Goal: Task Accomplishment & Management: Use online tool/utility

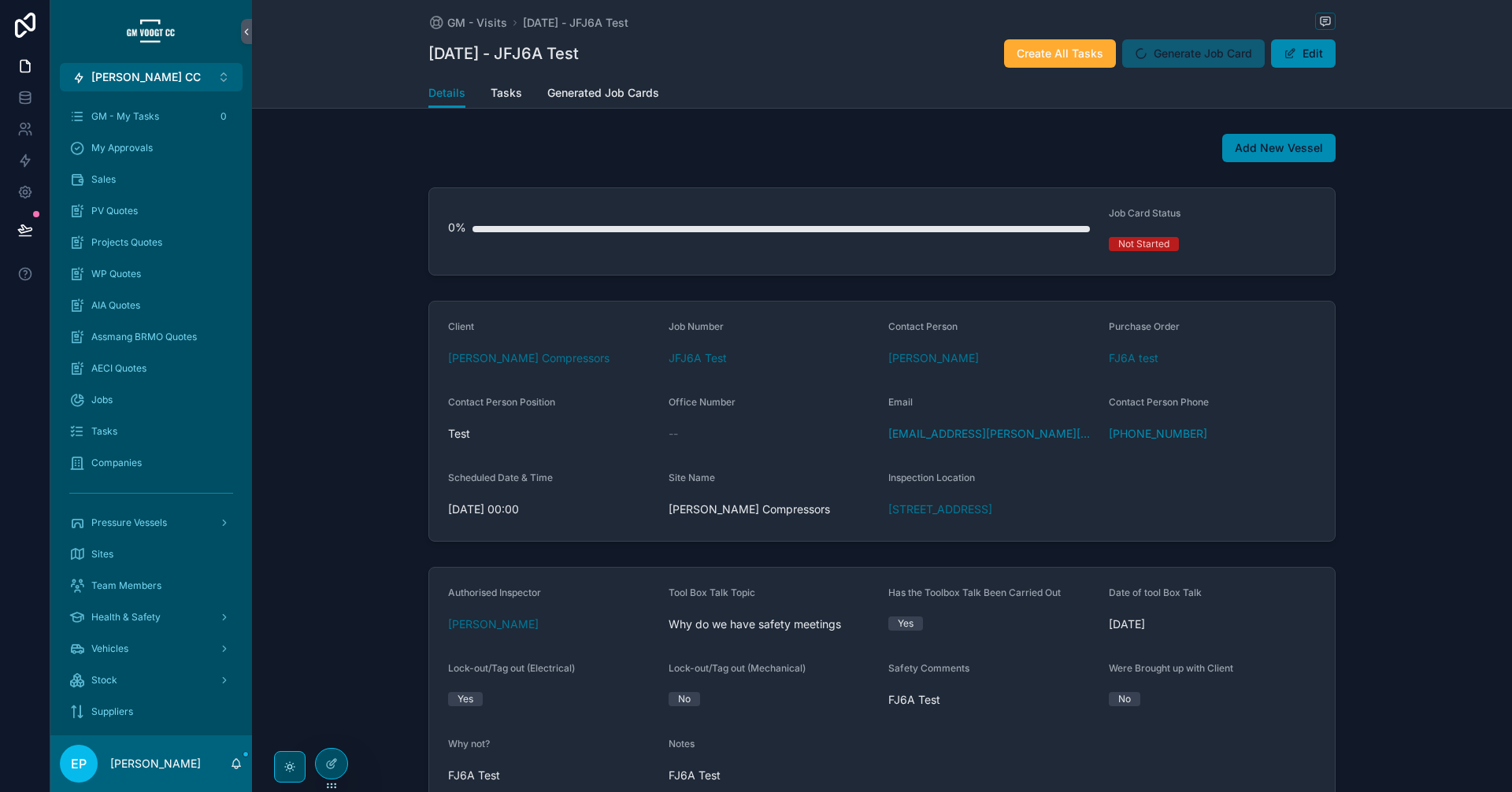
scroll to position [533, 0]
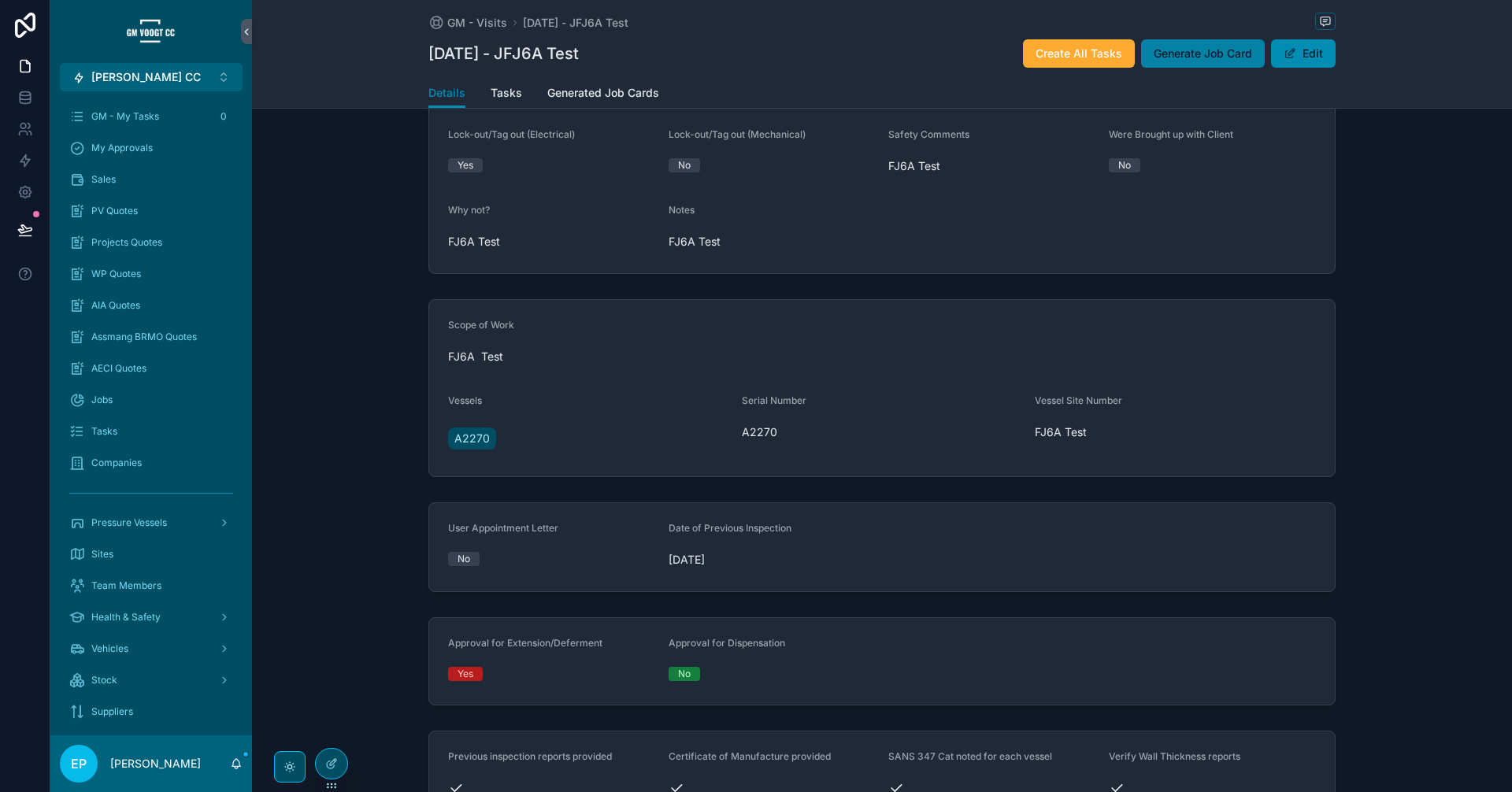
click at [1236, 44] on button "Generate Job Card" at bounding box center [1203, 53] width 124 height 28
click at [1211, 59] on span "Generate Job Card" at bounding box center [1203, 54] width 99 height 16
click at [1200, 55] on span "Generate Job Card" at bounding box center [1203, 54] width 99 height 16
click at [1201, 59] on span "Generate Job Card" at bounding box center [1203, 54] width 99 height 16
click at [1170, 64] on button "Generate Job Card" at bounding box center [1203, 53] width 124 height 28
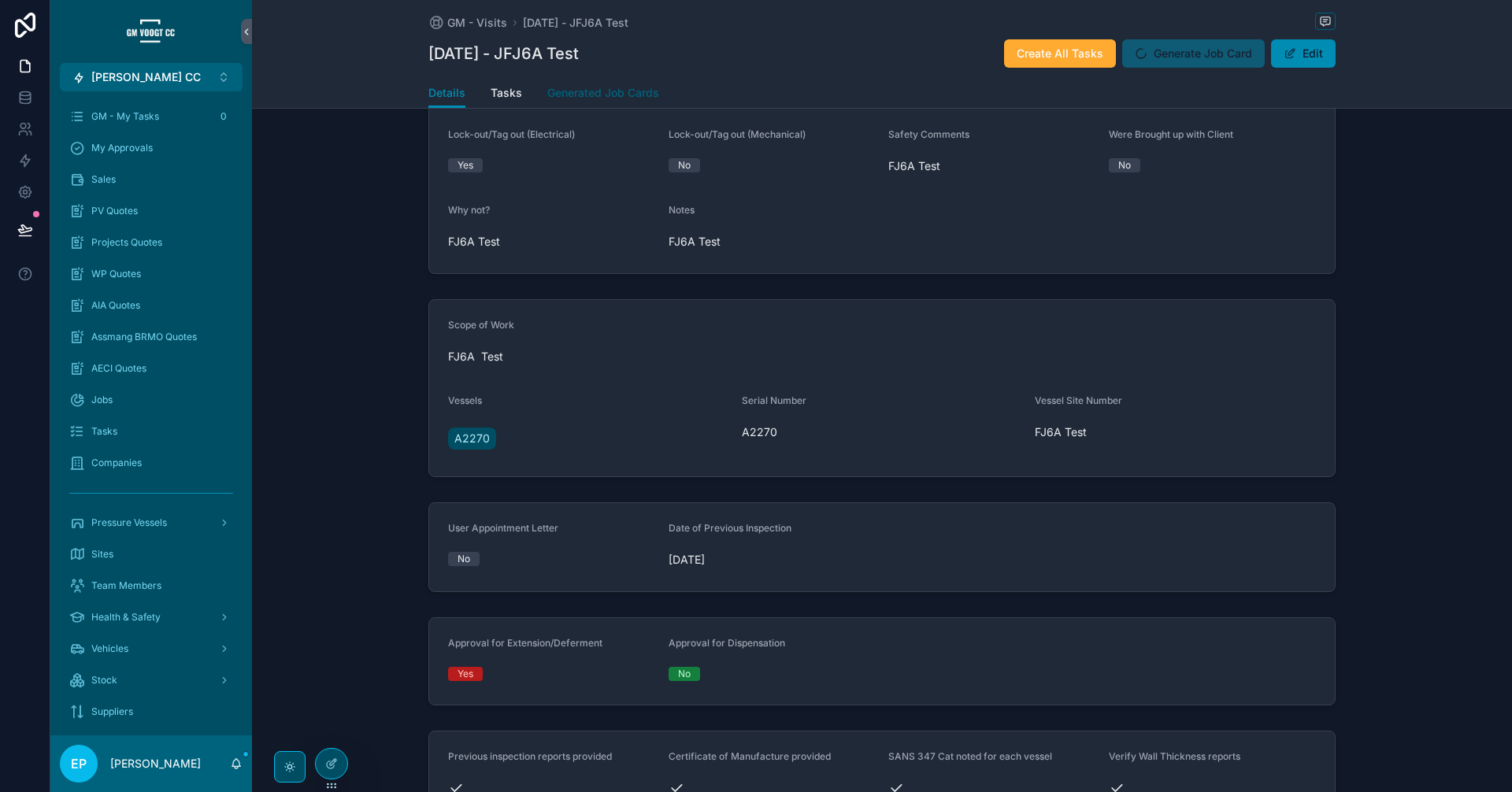
click at [611, 90] on span "Generated Job Cards" at bounding box center [603, 93] width 112 height 16
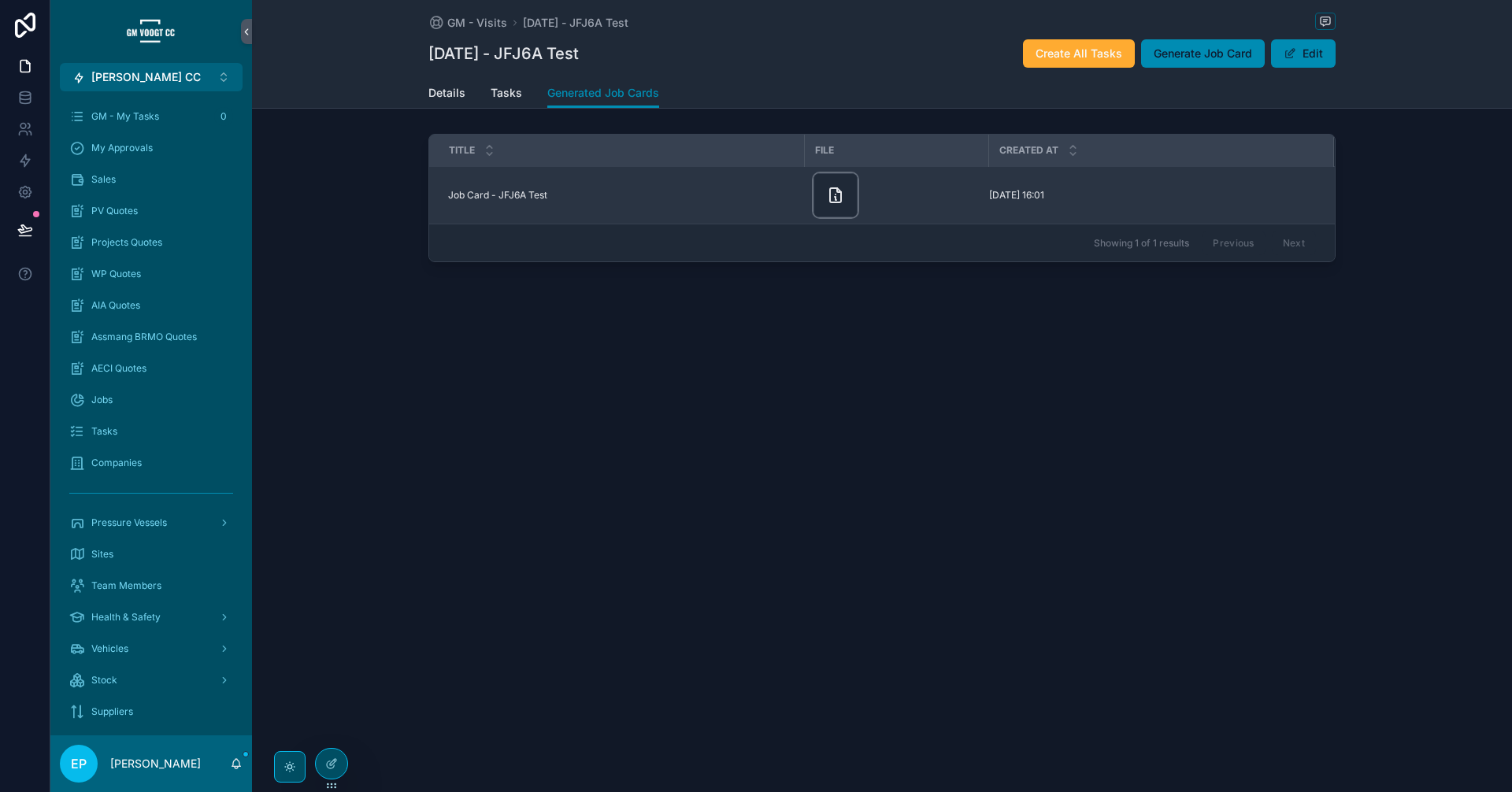
click at [843, 182] on div "scrollable content" at bounding box center [835, 195] width 44 height 44
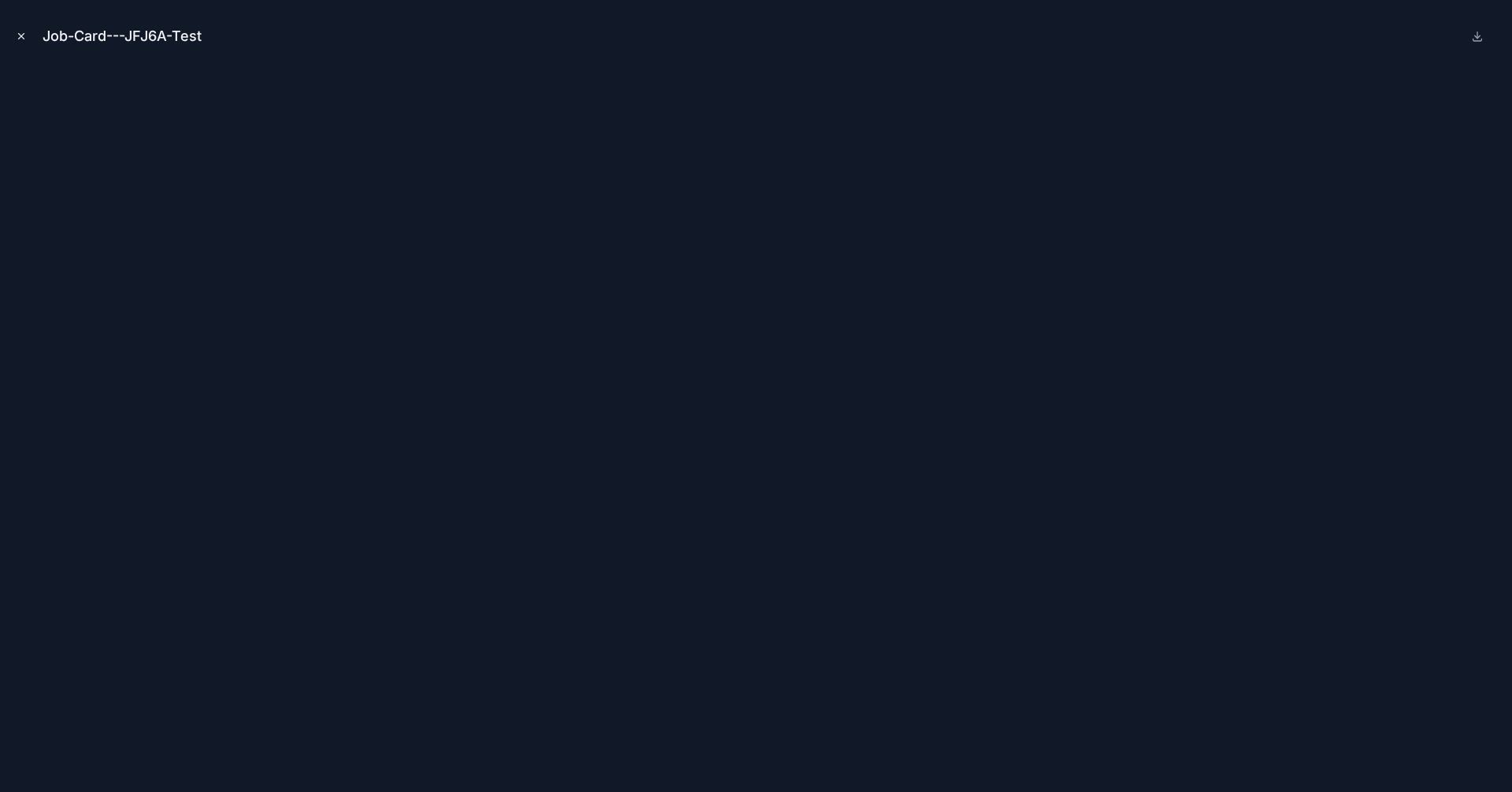
click at [20, 32] on icon "Close modal" at bounding box center [22, 36] width 11 height 11
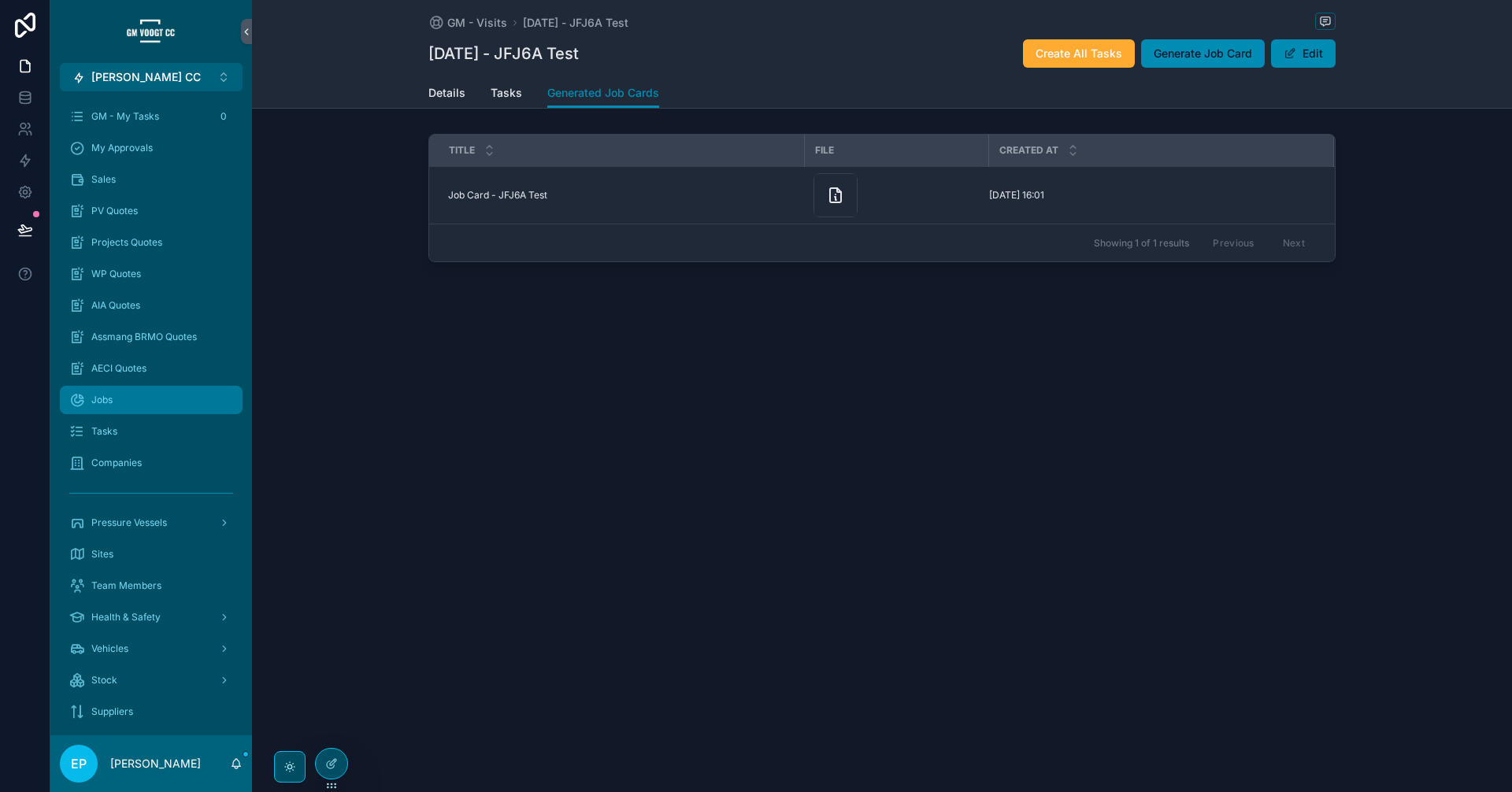
click at [121, 410] on div "Jobs" at bounding box center [151, 399] width 164 height 25
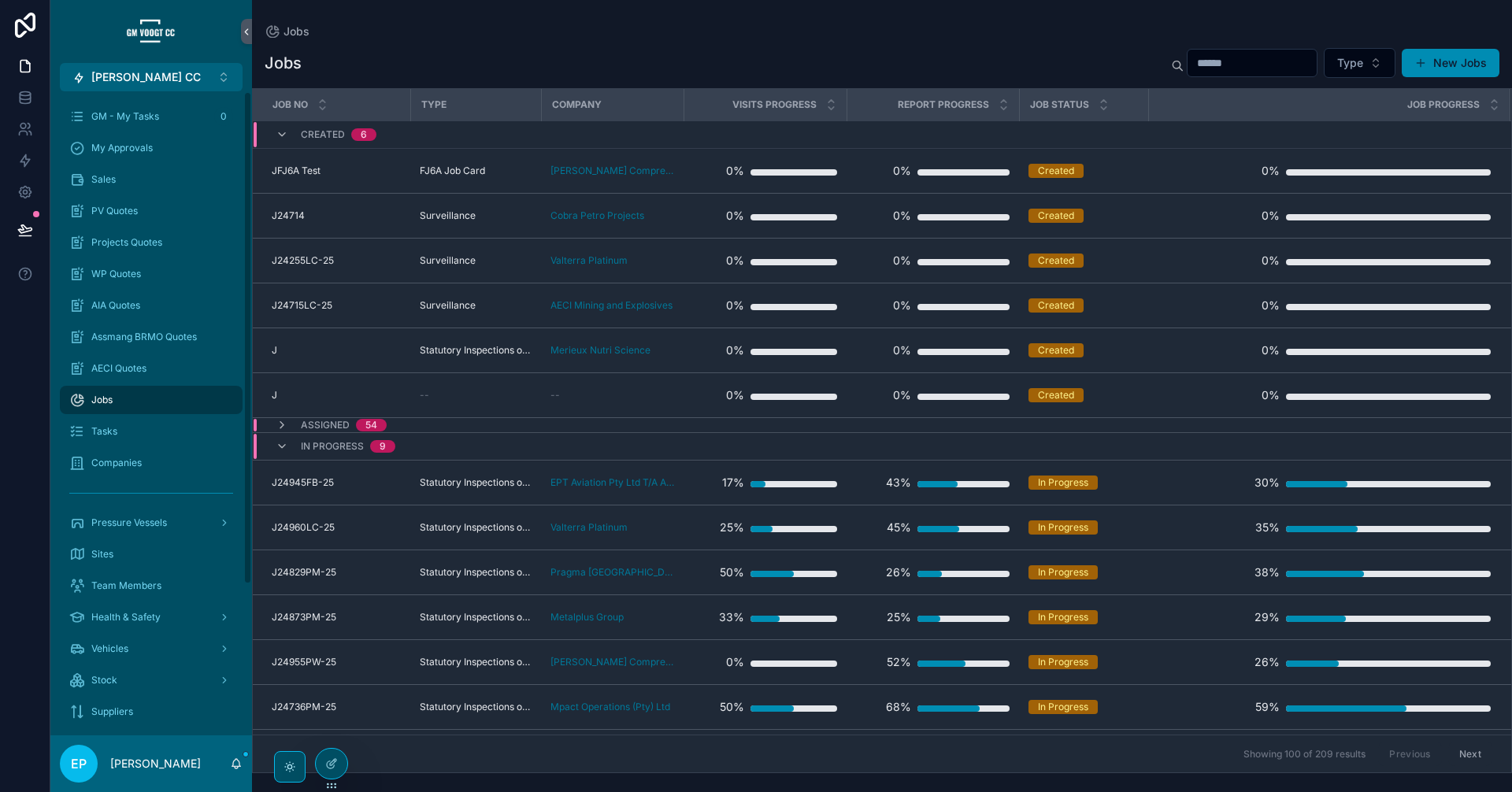
click at [1220, 56] on input "scrollable content" at bounding box center [1252, 63] width 129 height 22
type input "***"
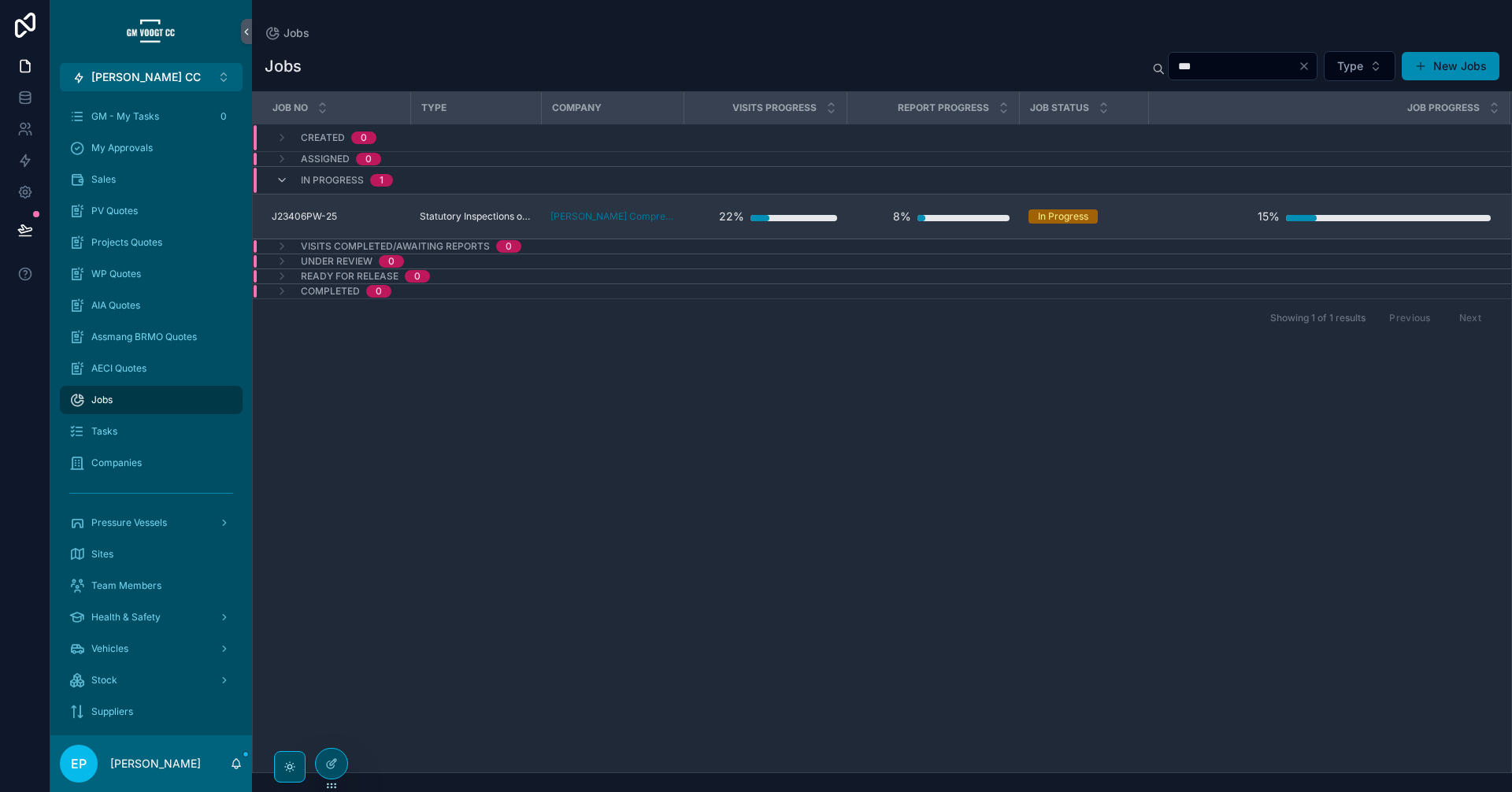
click at [351, 213] on div "J23406PW-25 J23406PW-25" at bounding box center [336, 217] width 129 height 13
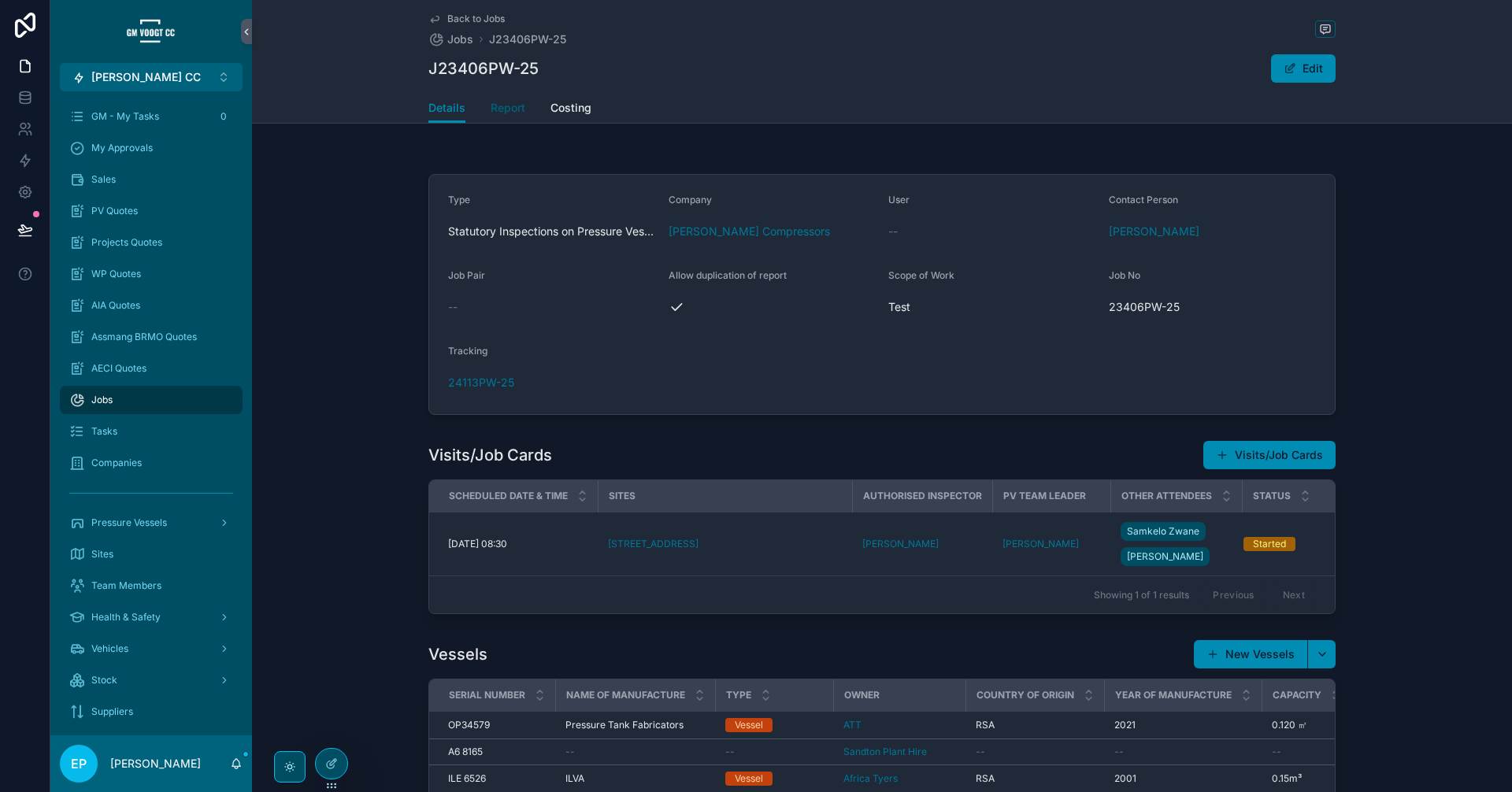
click at [505, 117] on link "Report" at bounding box center [508, 109] width 35 height 31
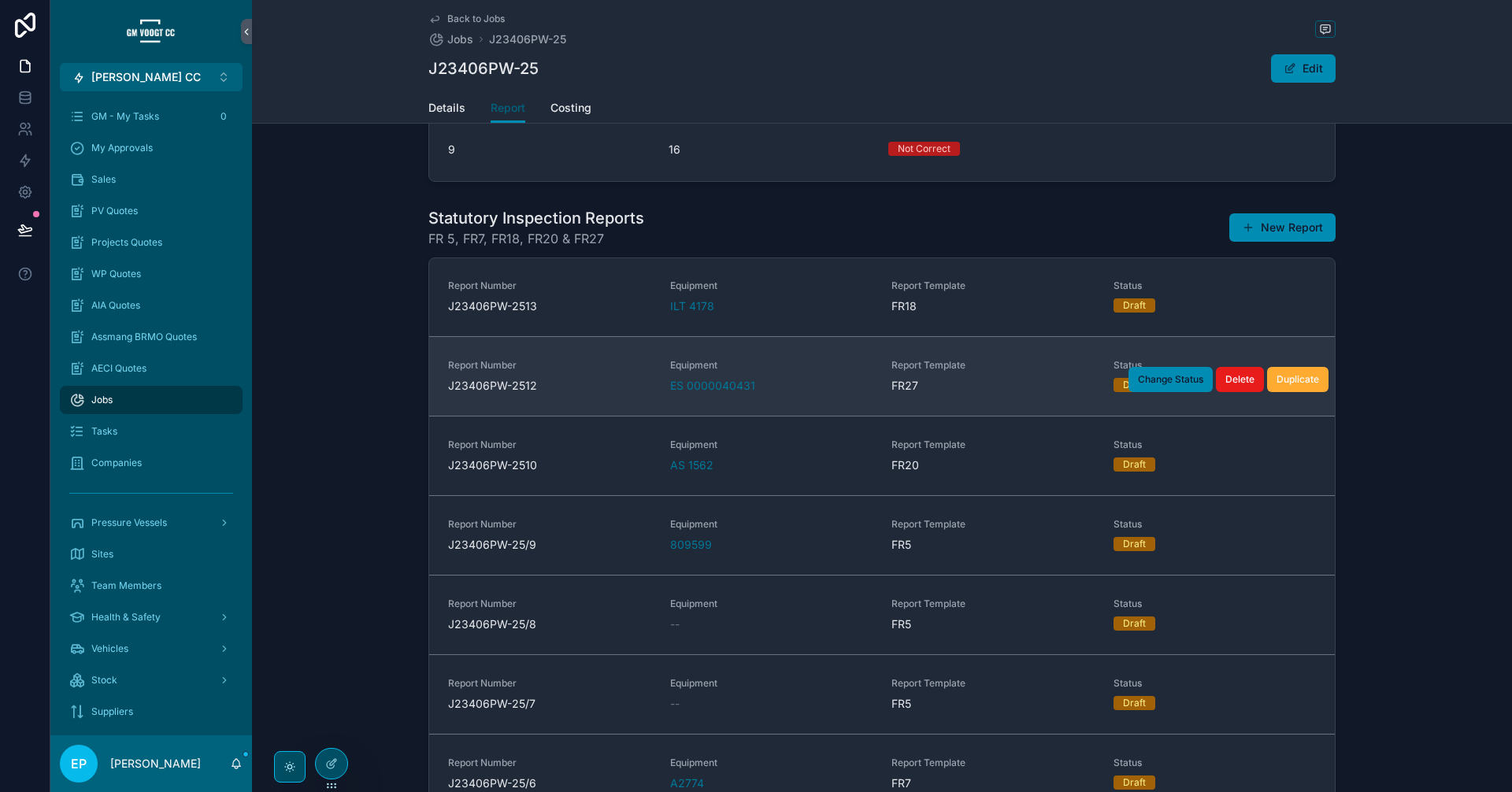
scroll to position [132, 0]
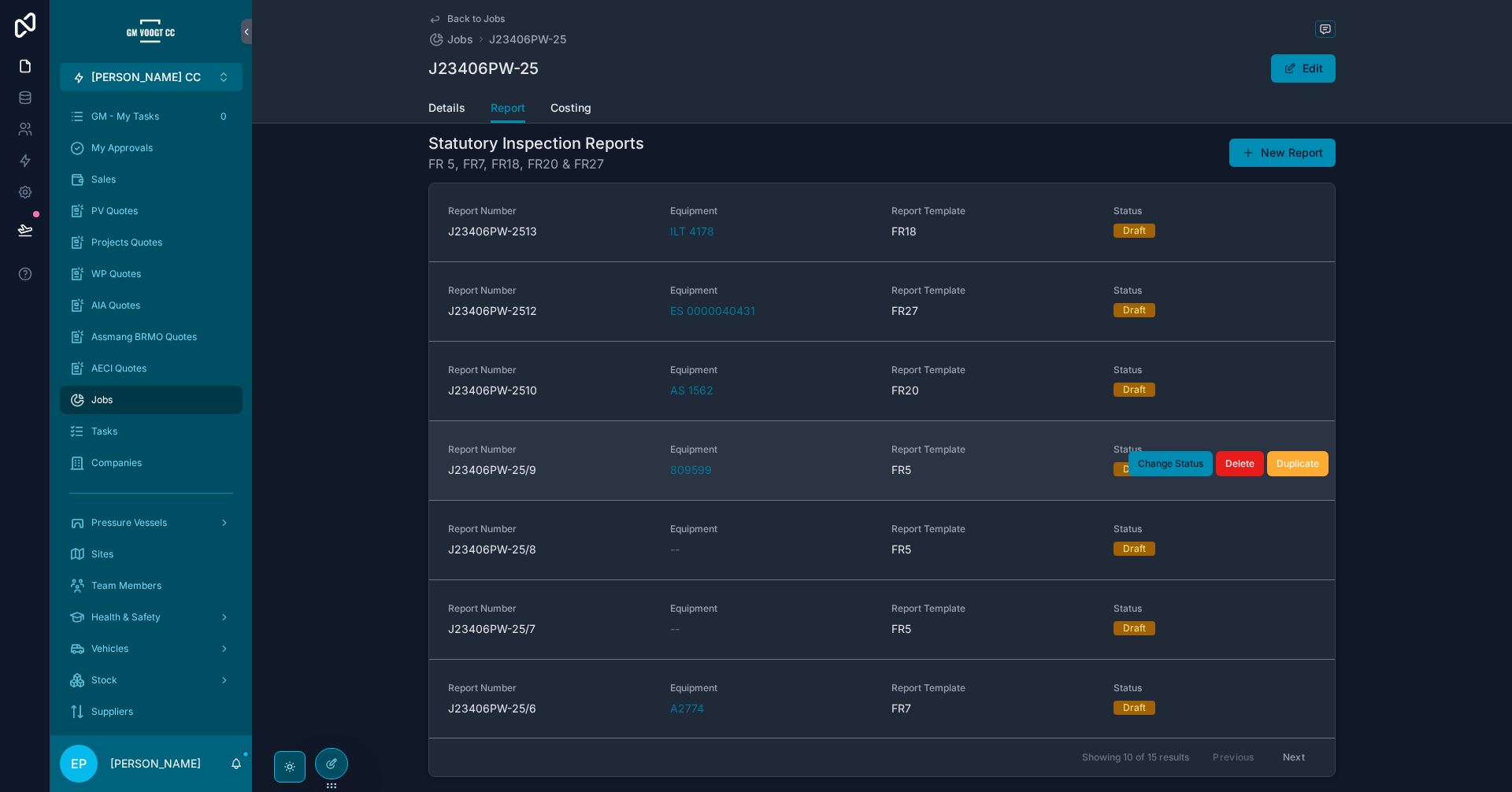
click at [997, 463] on div "FR5" at bounding box center [992, 470] width 203 height 16
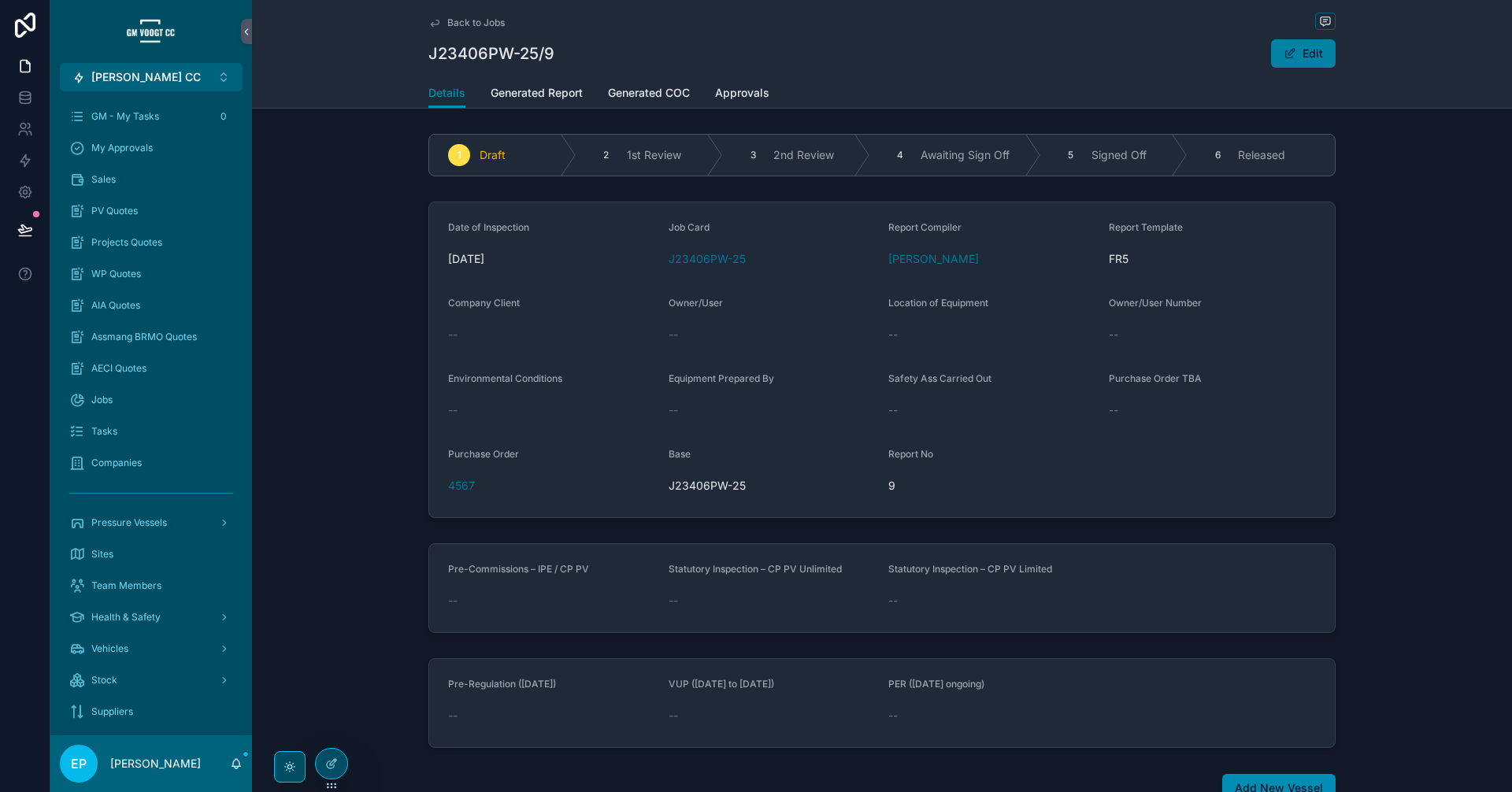
click at [1281, 61] on button "Edit" at bounding box center [1303, 53] width 64 height 28
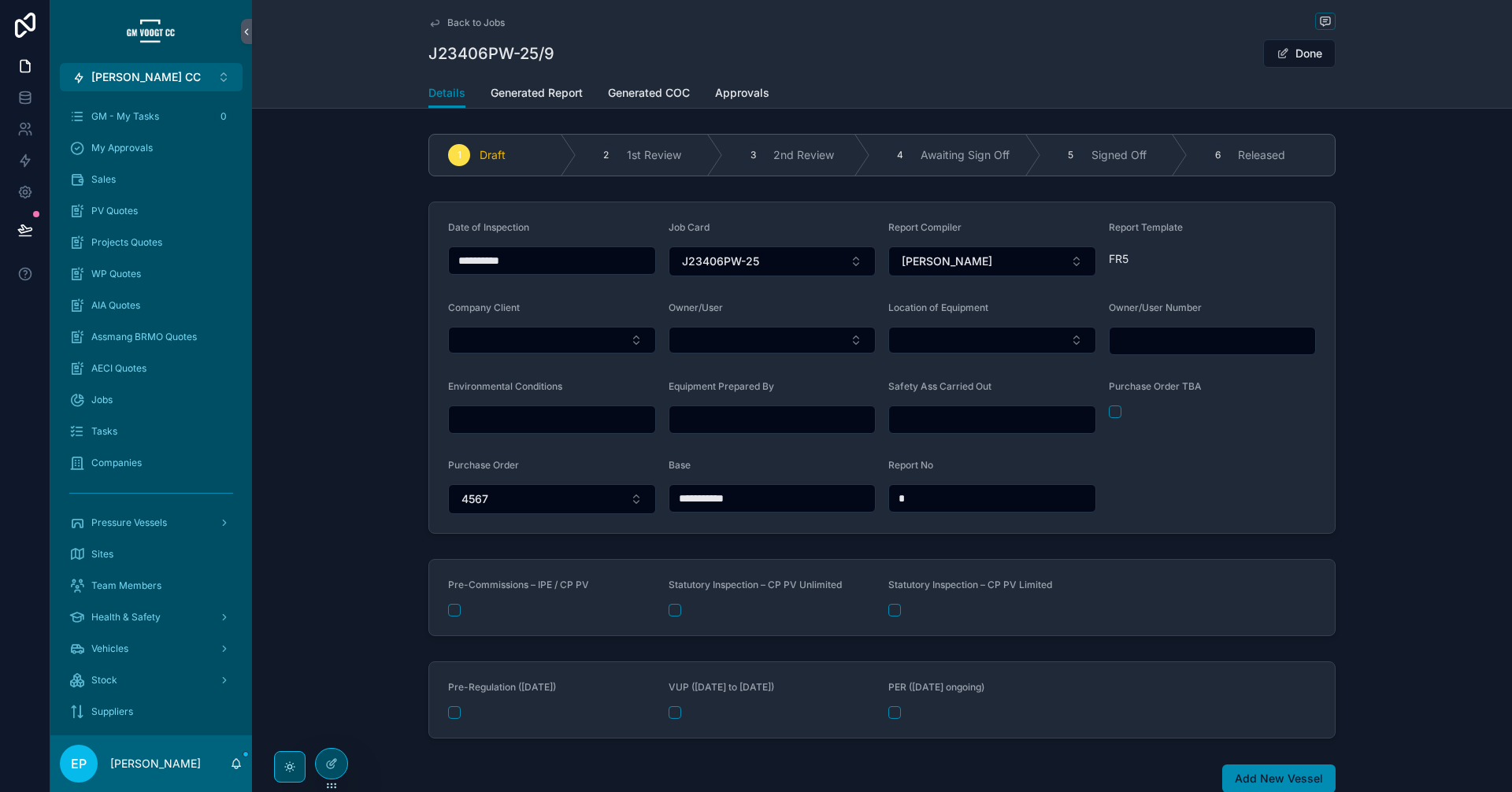
click at [936, 310] on span "Location of Equipment" at bounding box center [938, 307] width 100 height 12
click at [337, 761] on div at bounding box center [331, 763] width 31 height 30
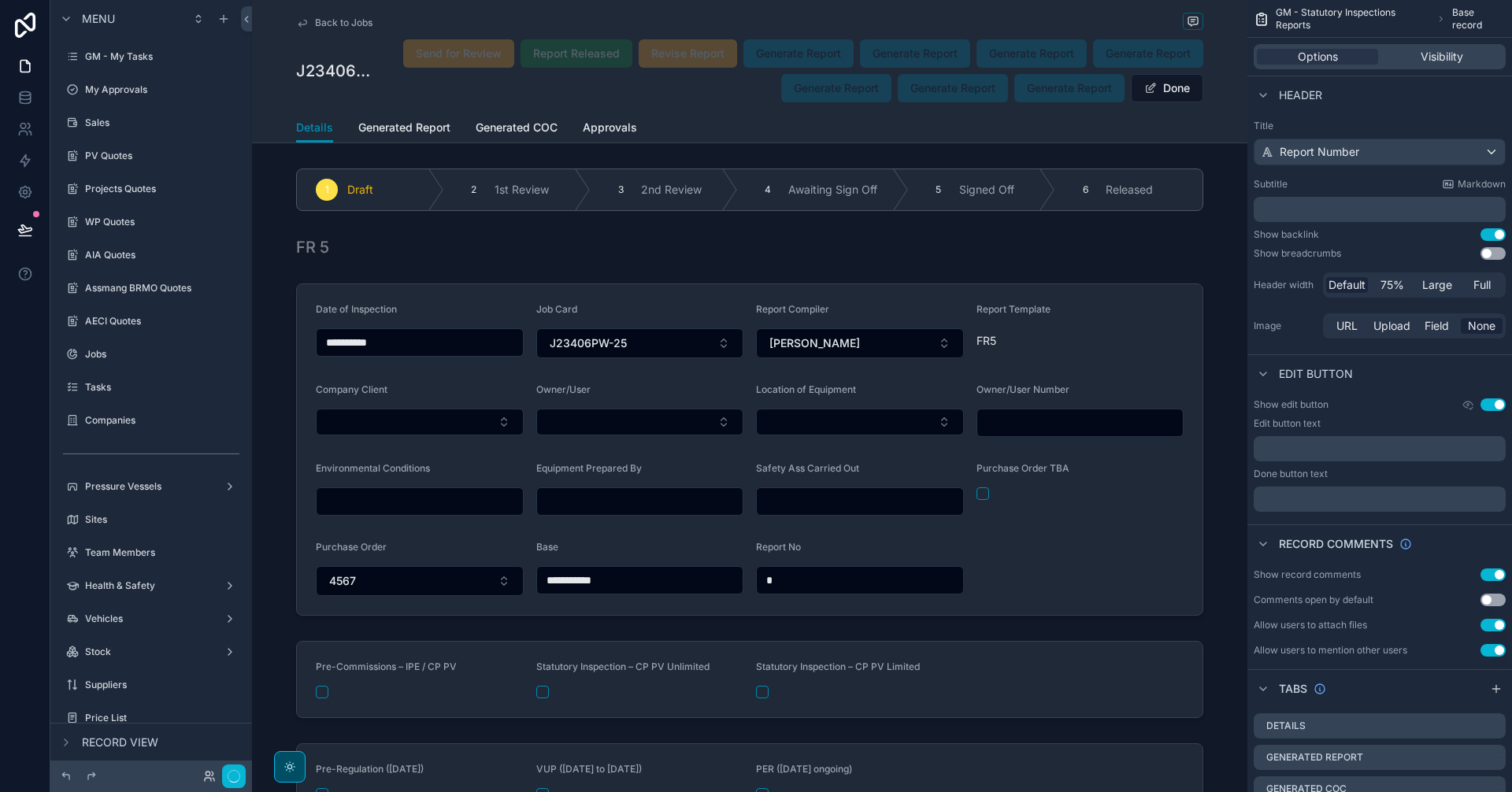
scroll to position [1108, 0]
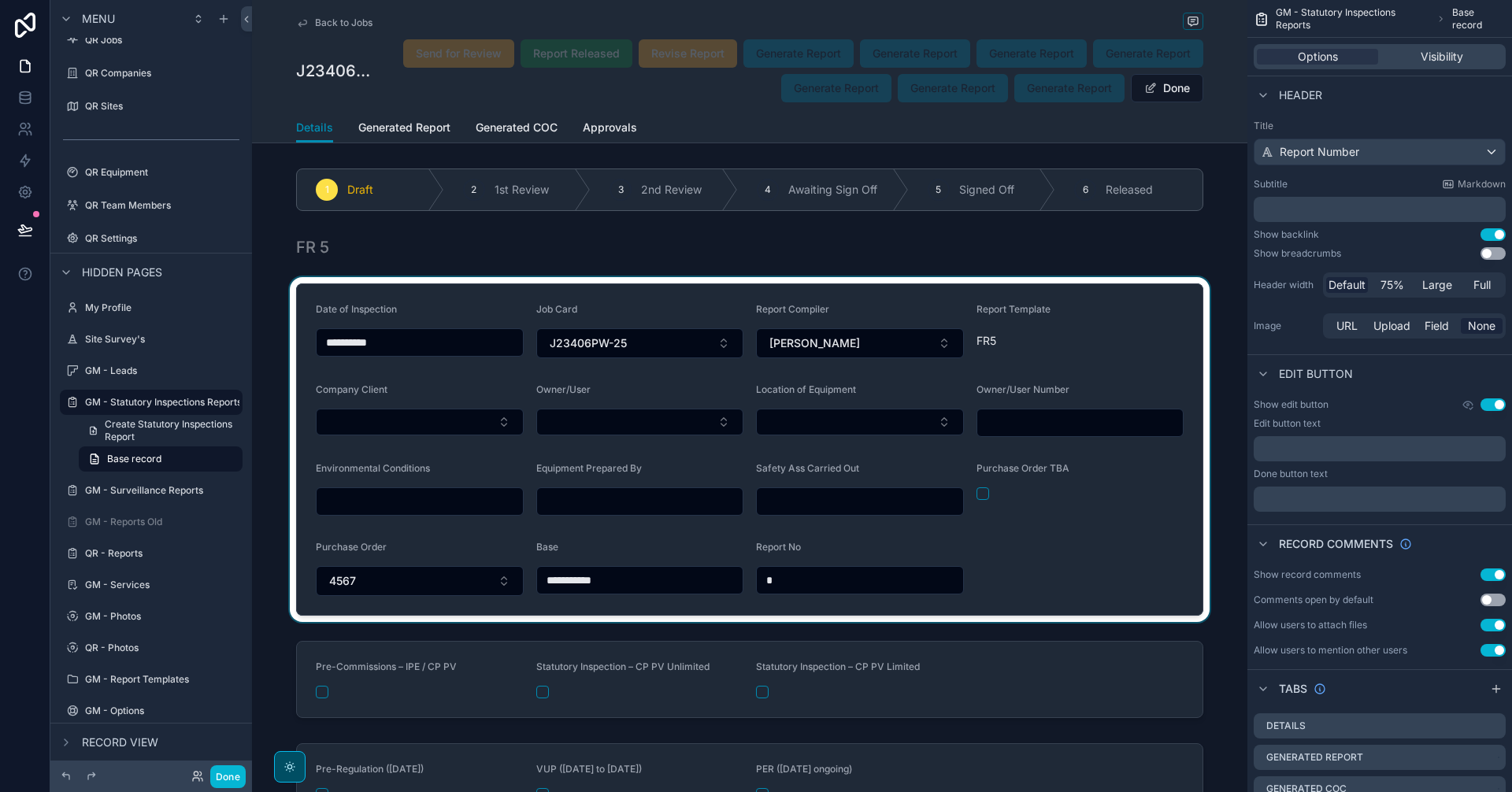
click at [1031, 557] on div "scrollable content" at bounding box center [750, 449] width 995 height 345
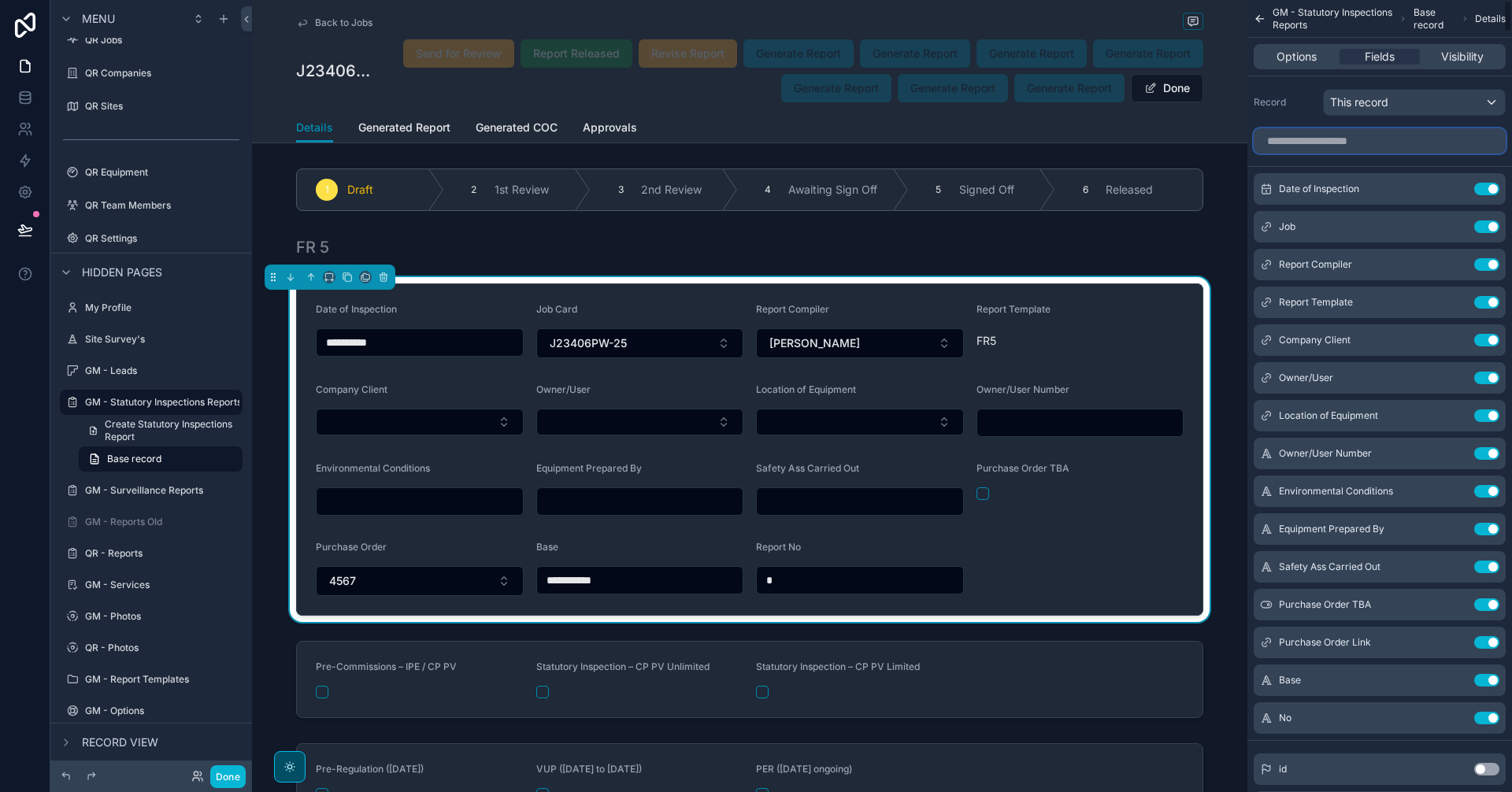
click at [1311, 149] on input "scrollable content" at bounding box center [1379, 141] width 252 height 25
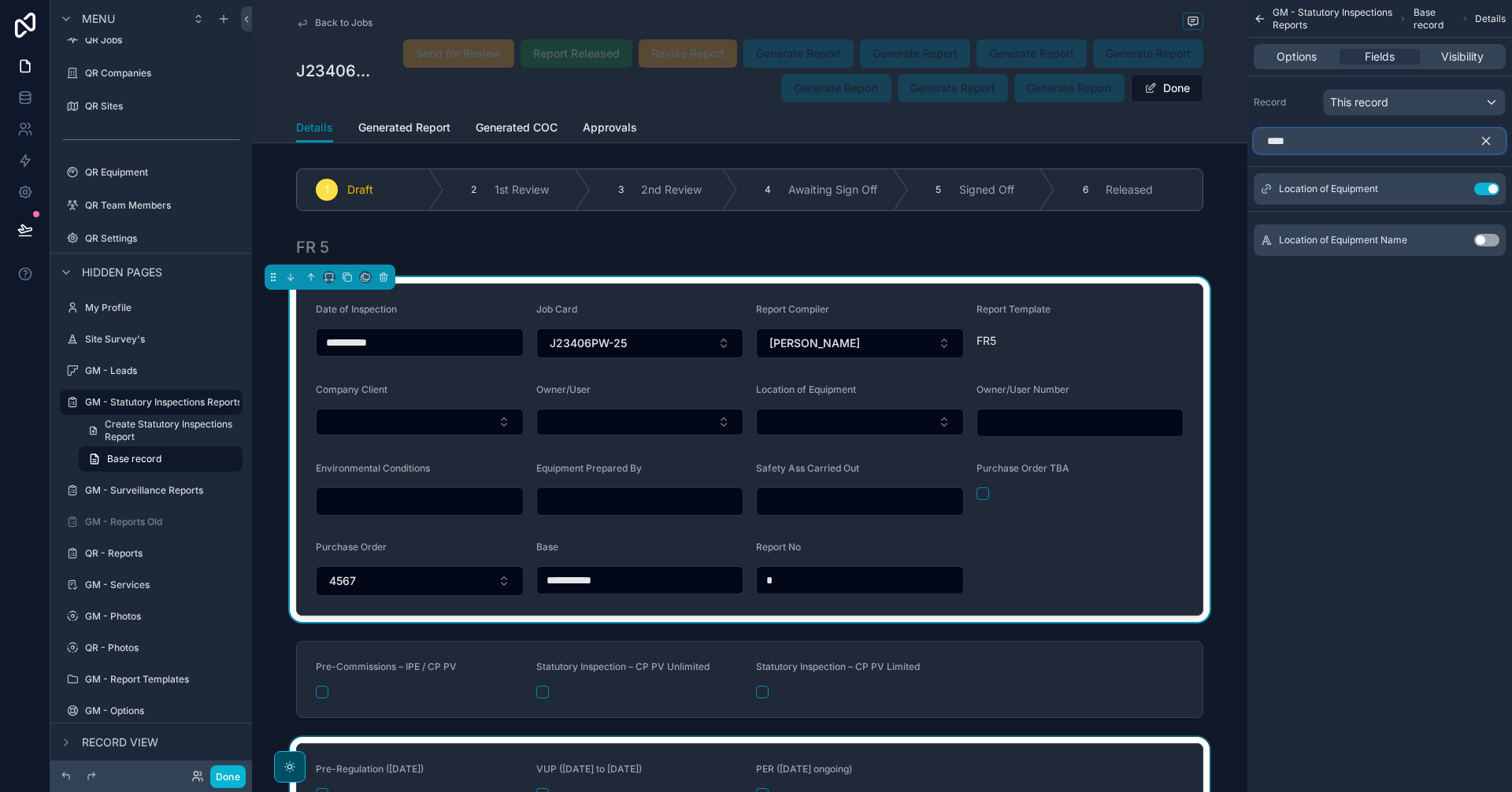
type input "****"
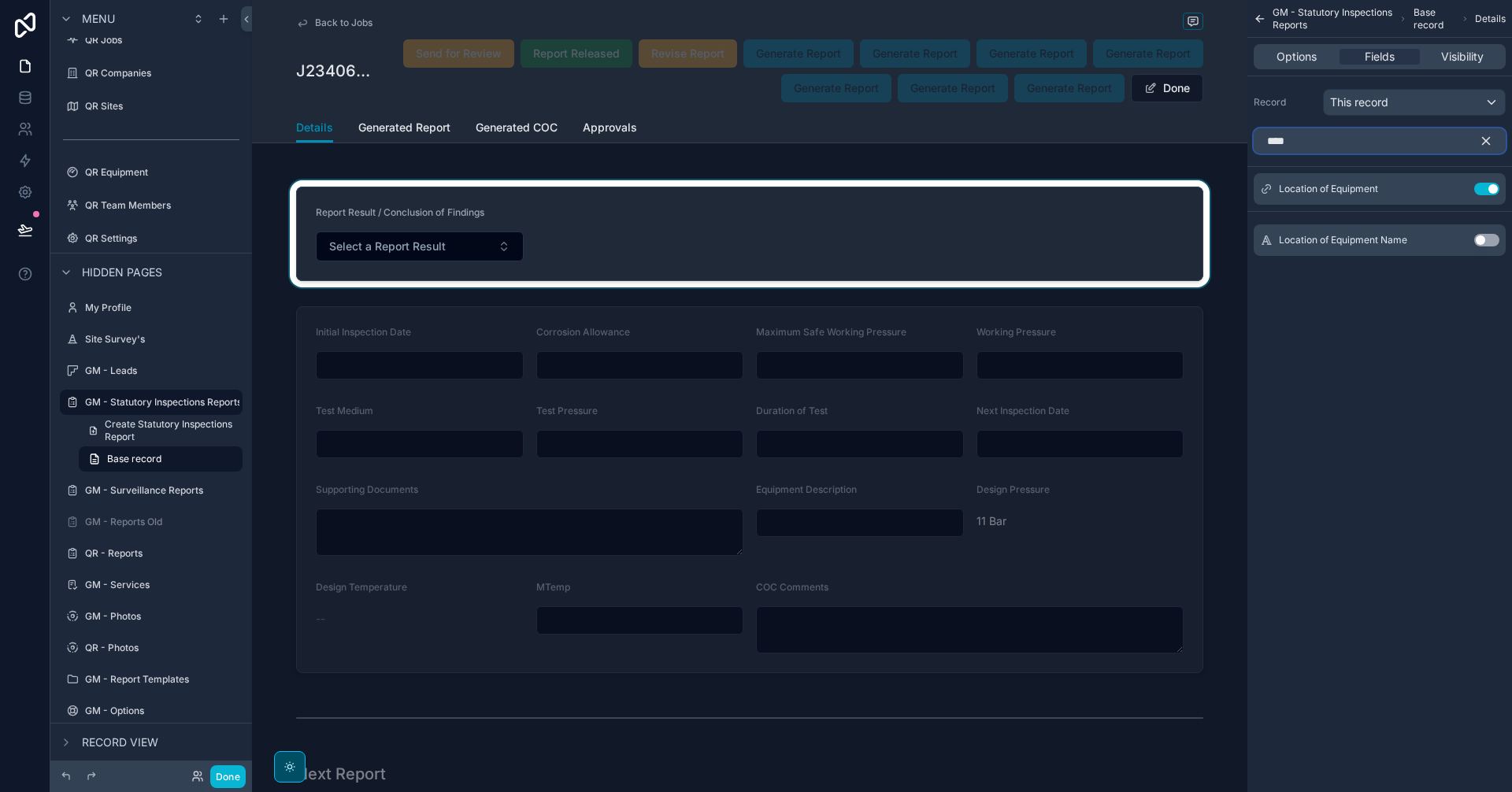
scroll to position [4855, 0]
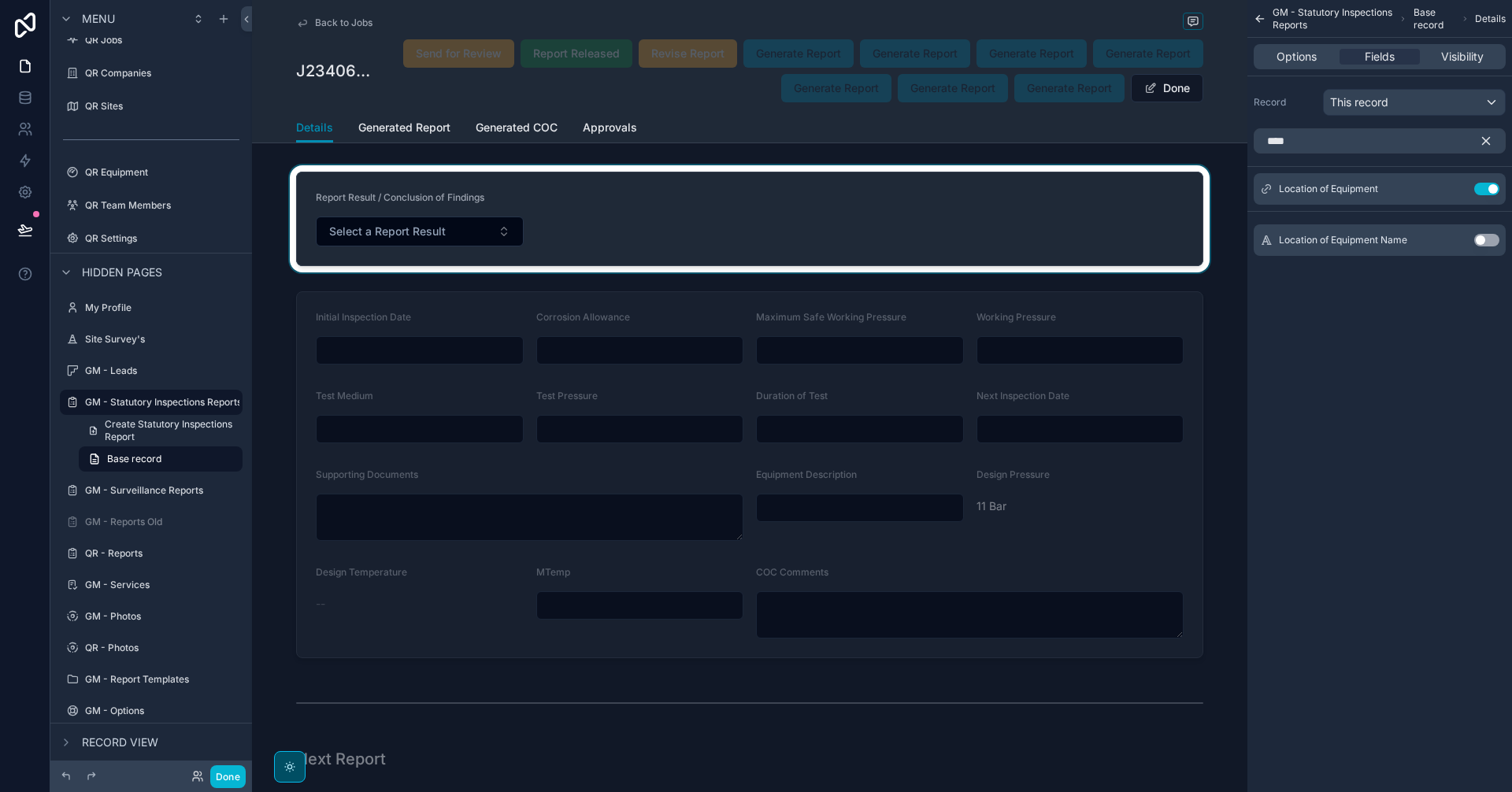
click at [1166, 456] on div "scrollable content" at bounding box center [750, 475] width 995 height 379
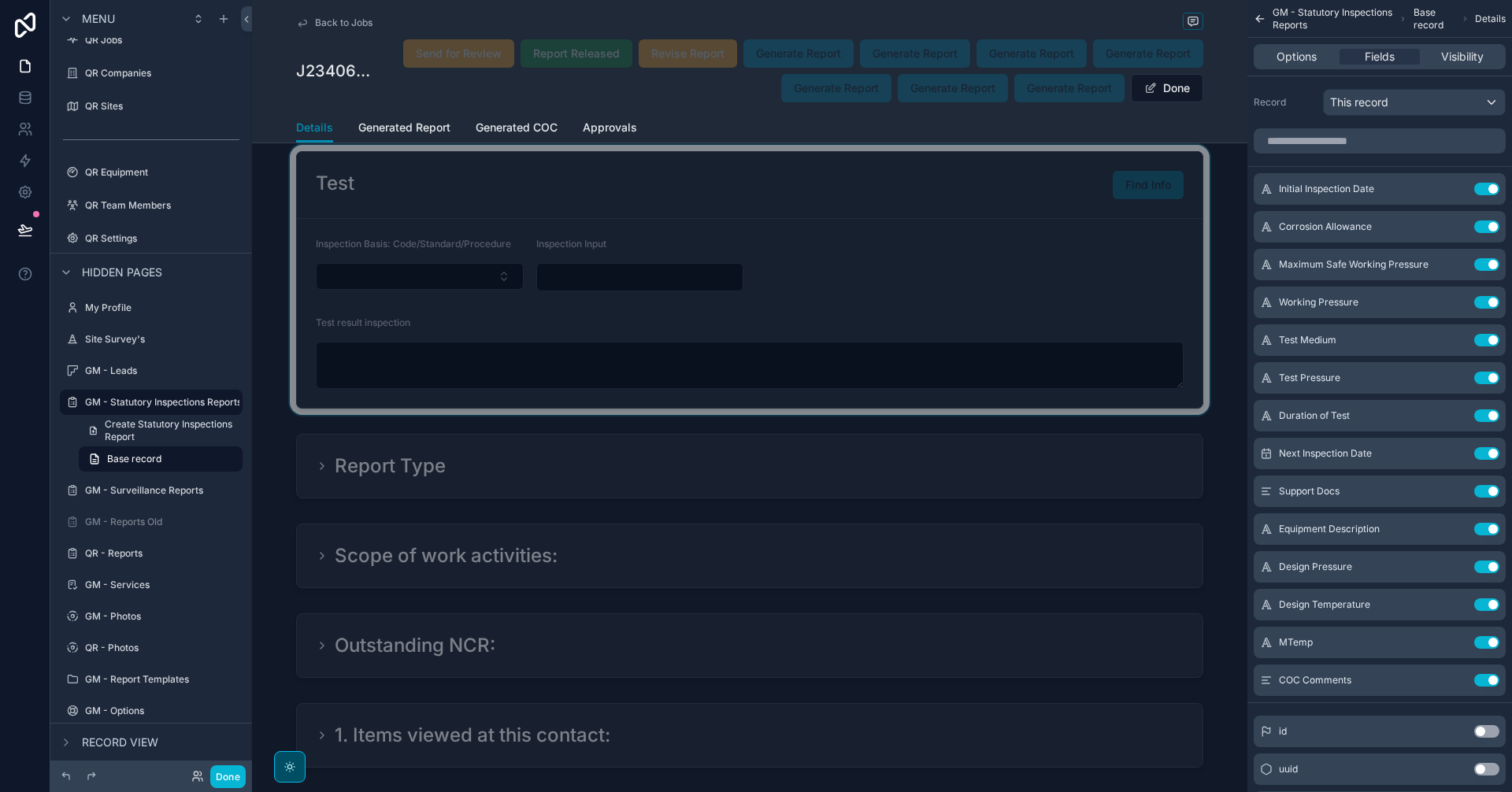
scroll to position [6297, 0]
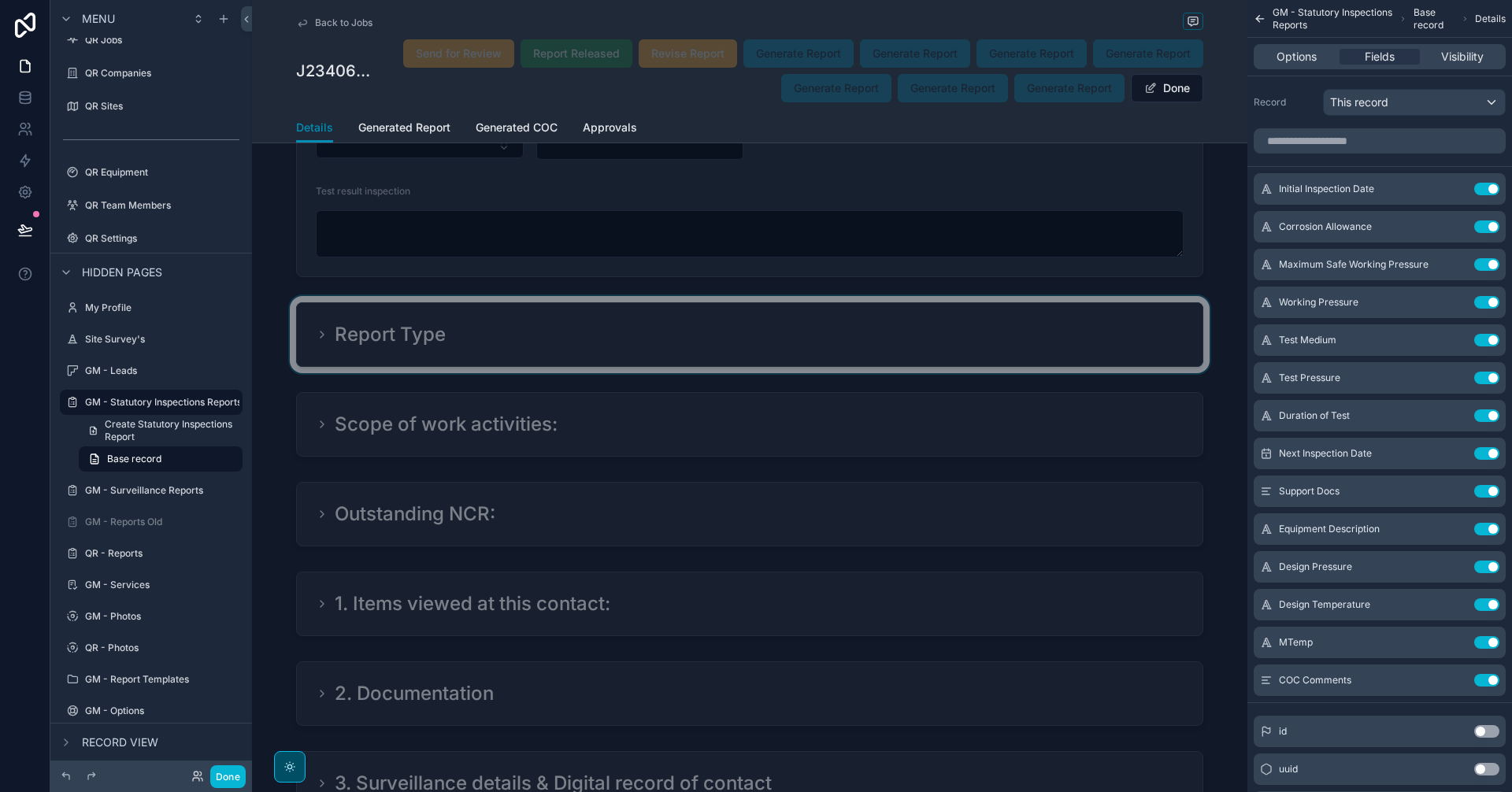
click at [366, 336] on div "scrollable content" at bounding box center [750, 334] width 995 height 77
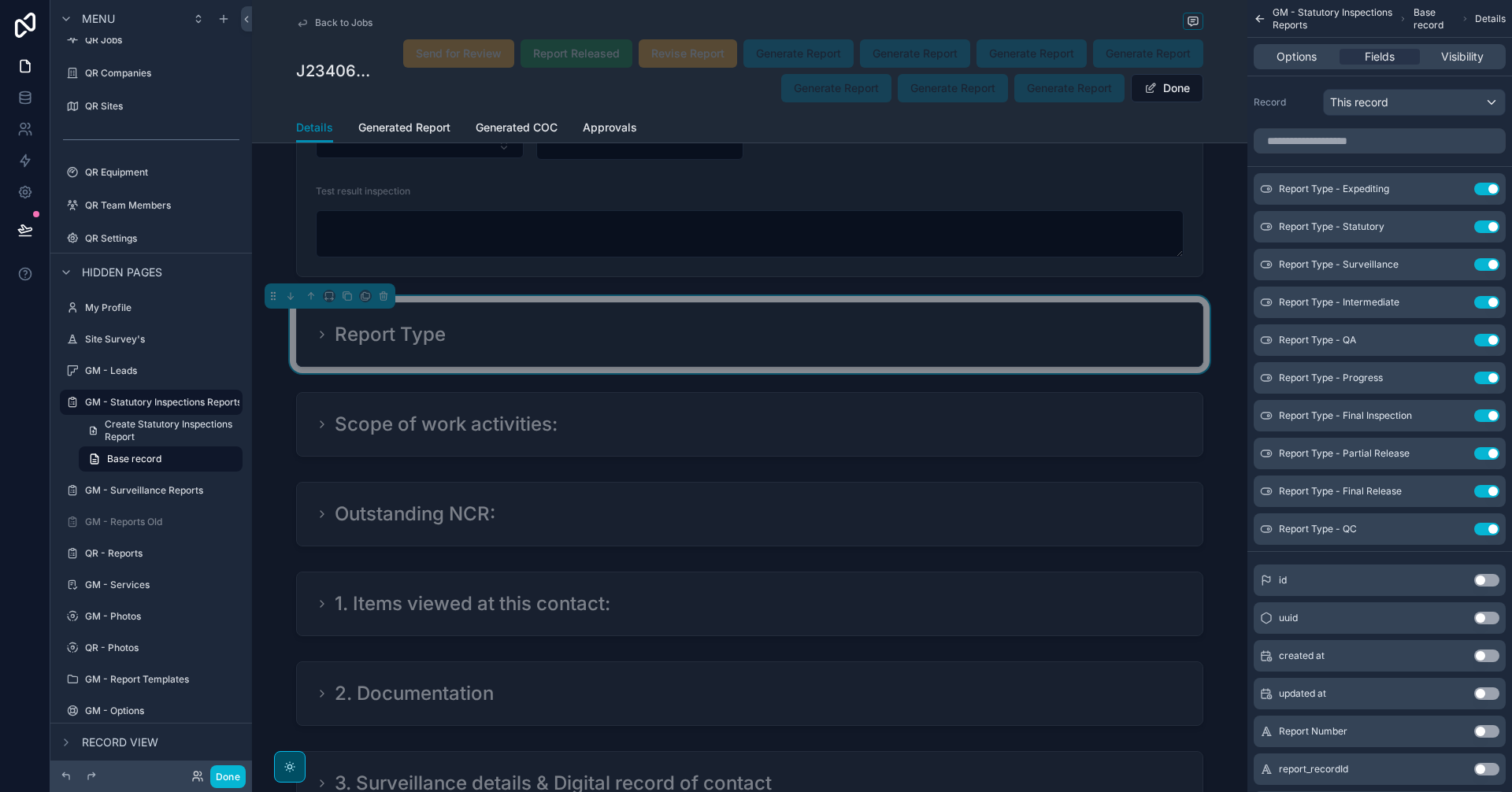
click at [320, 333] on icon "scrollable content" at bounding box center [322, 335] width 13 height 13
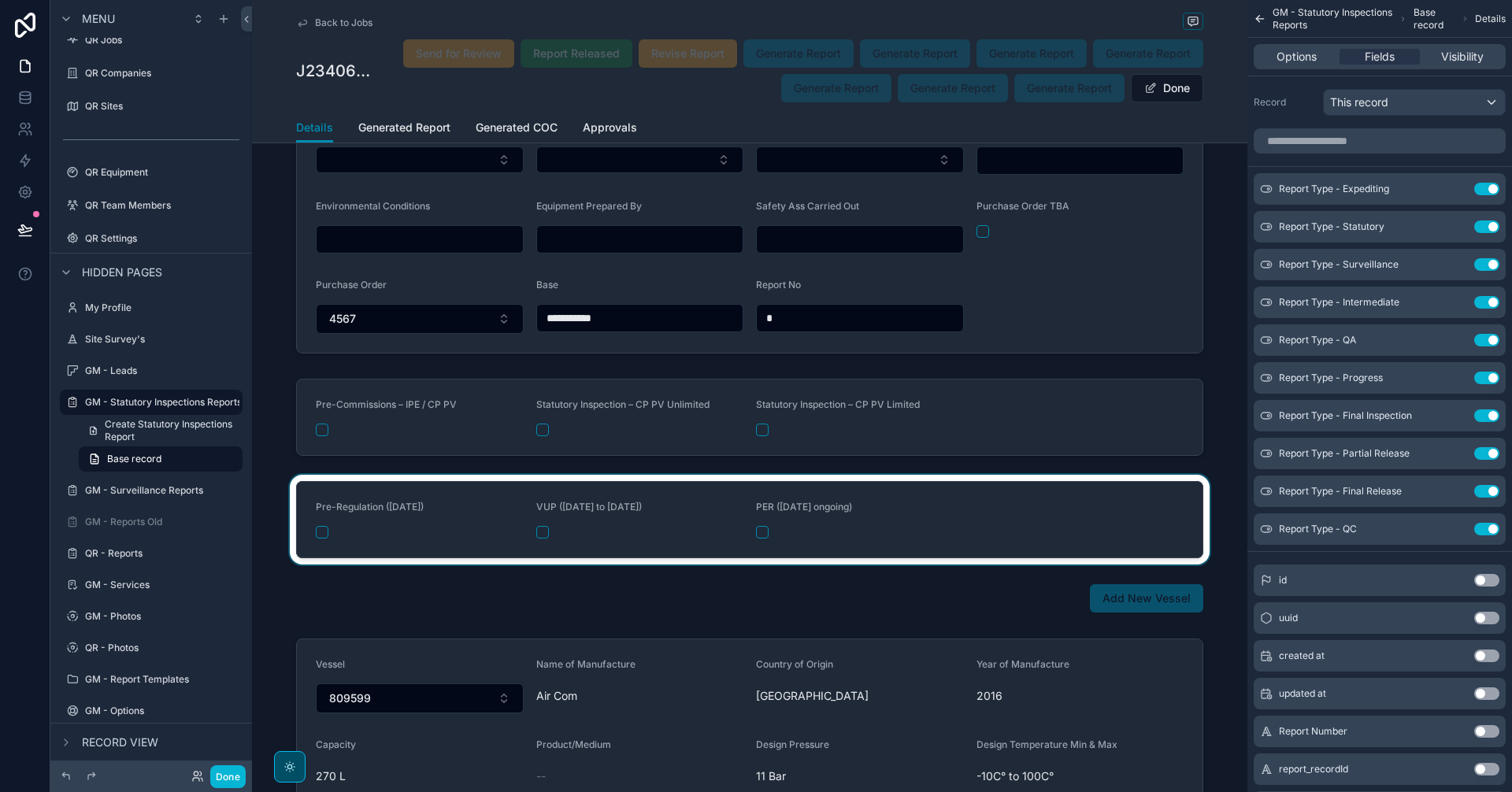
scroll to position [0, 0]
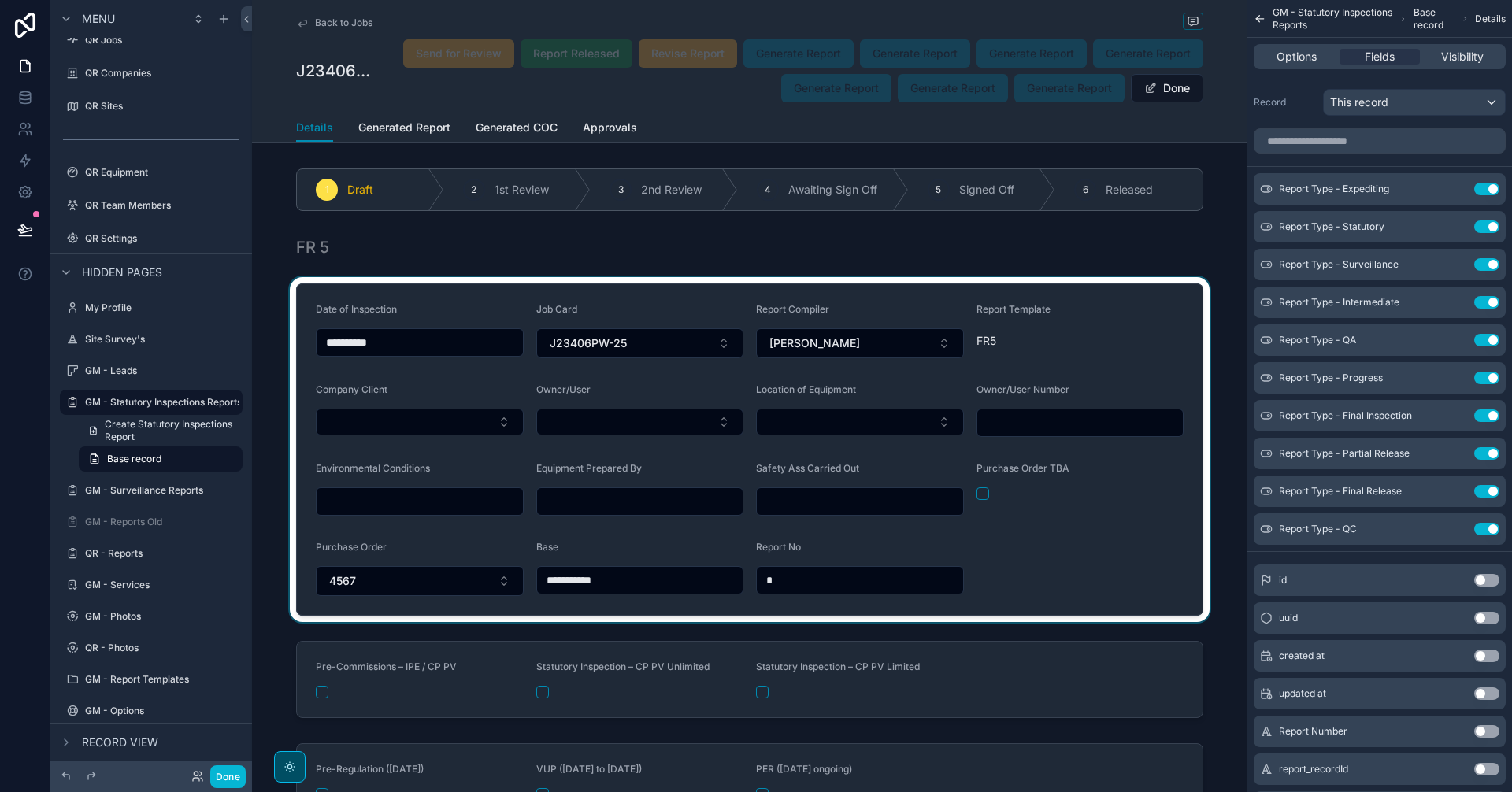
click at [1047, 558] on div "scrollable content" at bounding box center [750, 449] width 995 height 345
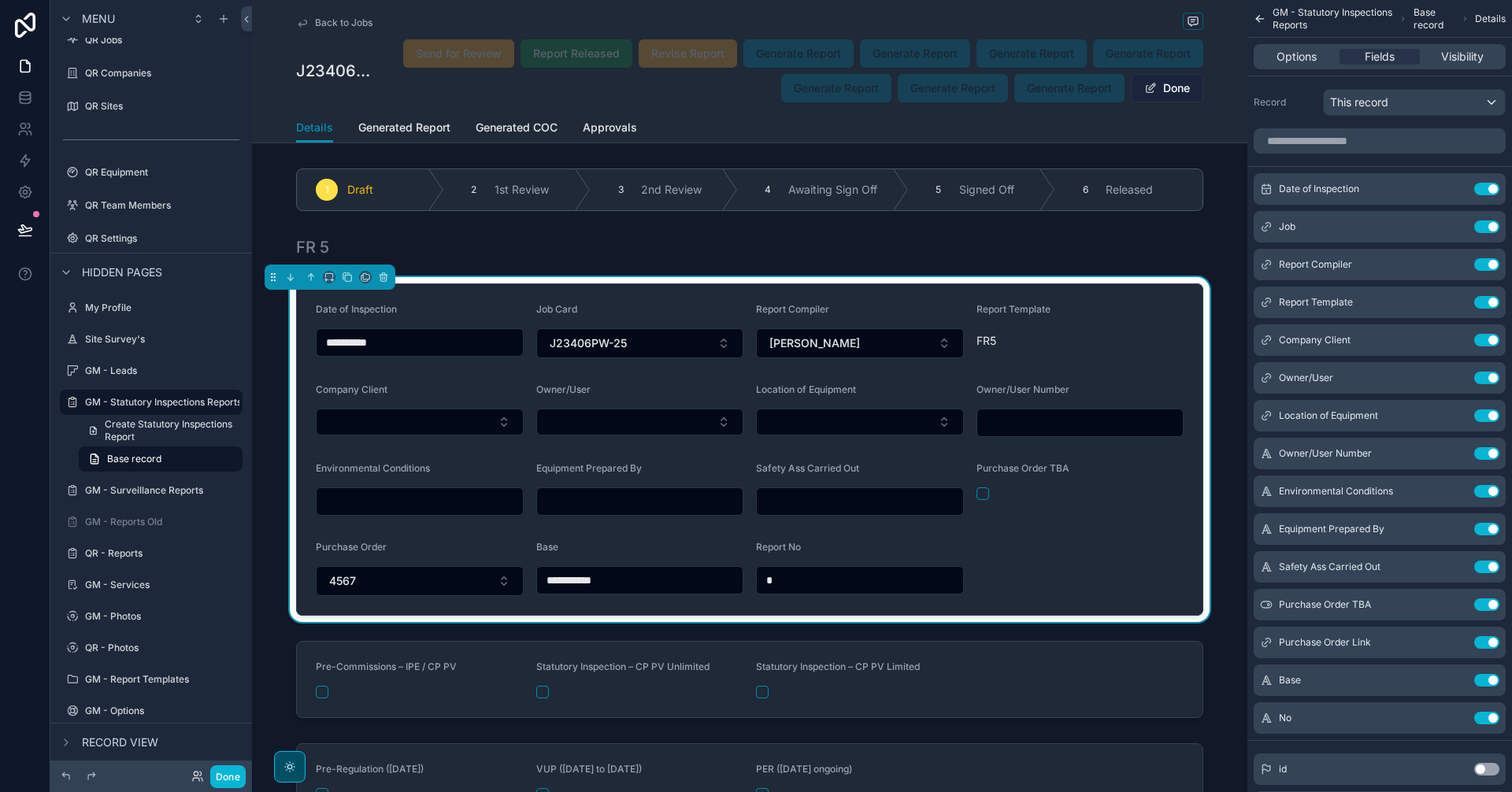
click at [1175, 99] on button "Done" at bounding box center [1167, 88] width 72 height 28
click at [228, 778] on button "Done" at bounding box center [228, 777] width 35 height 22
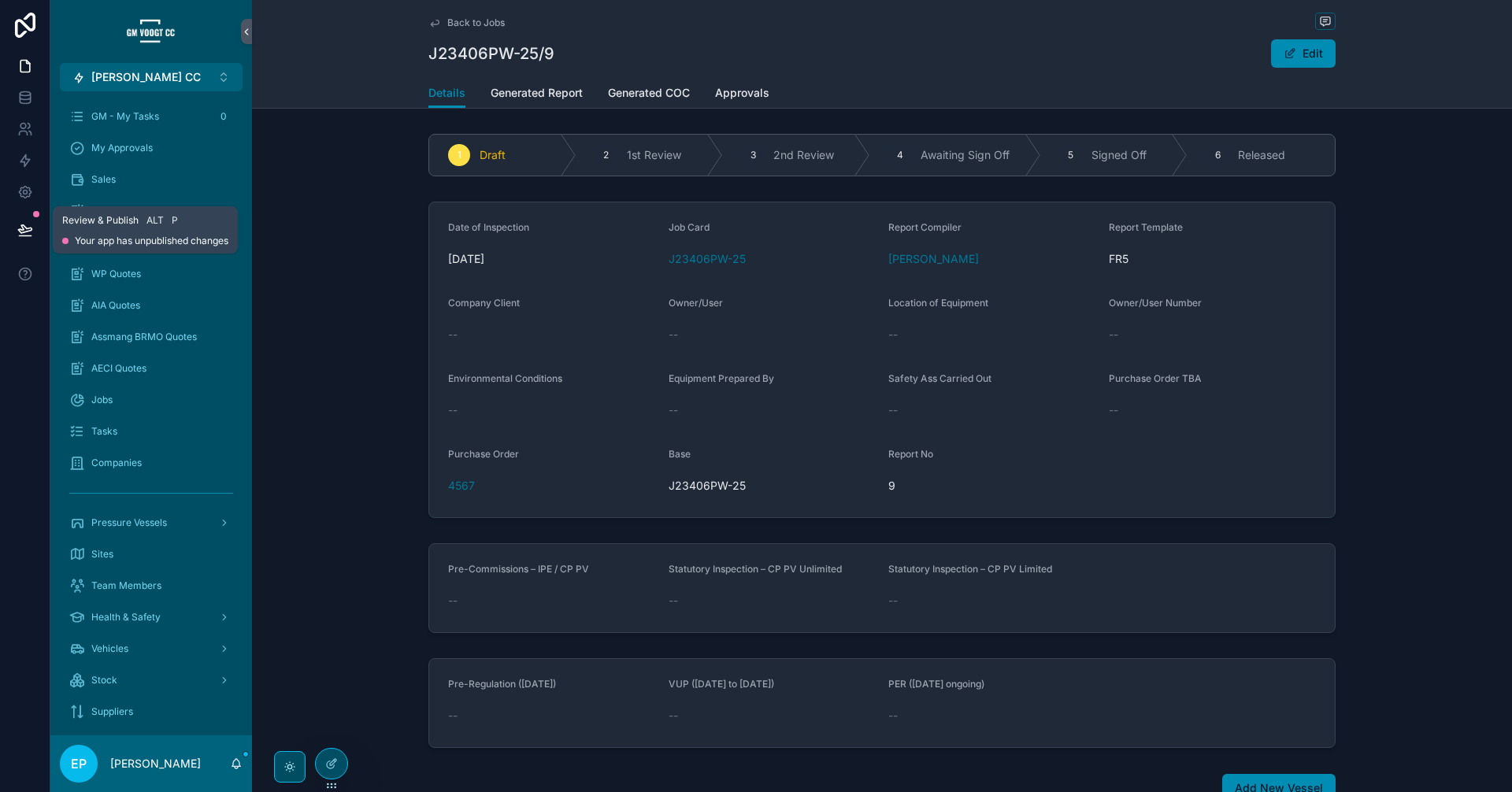
click at [34, 235] on button at bounding box center [25, 230] width 35 height 44
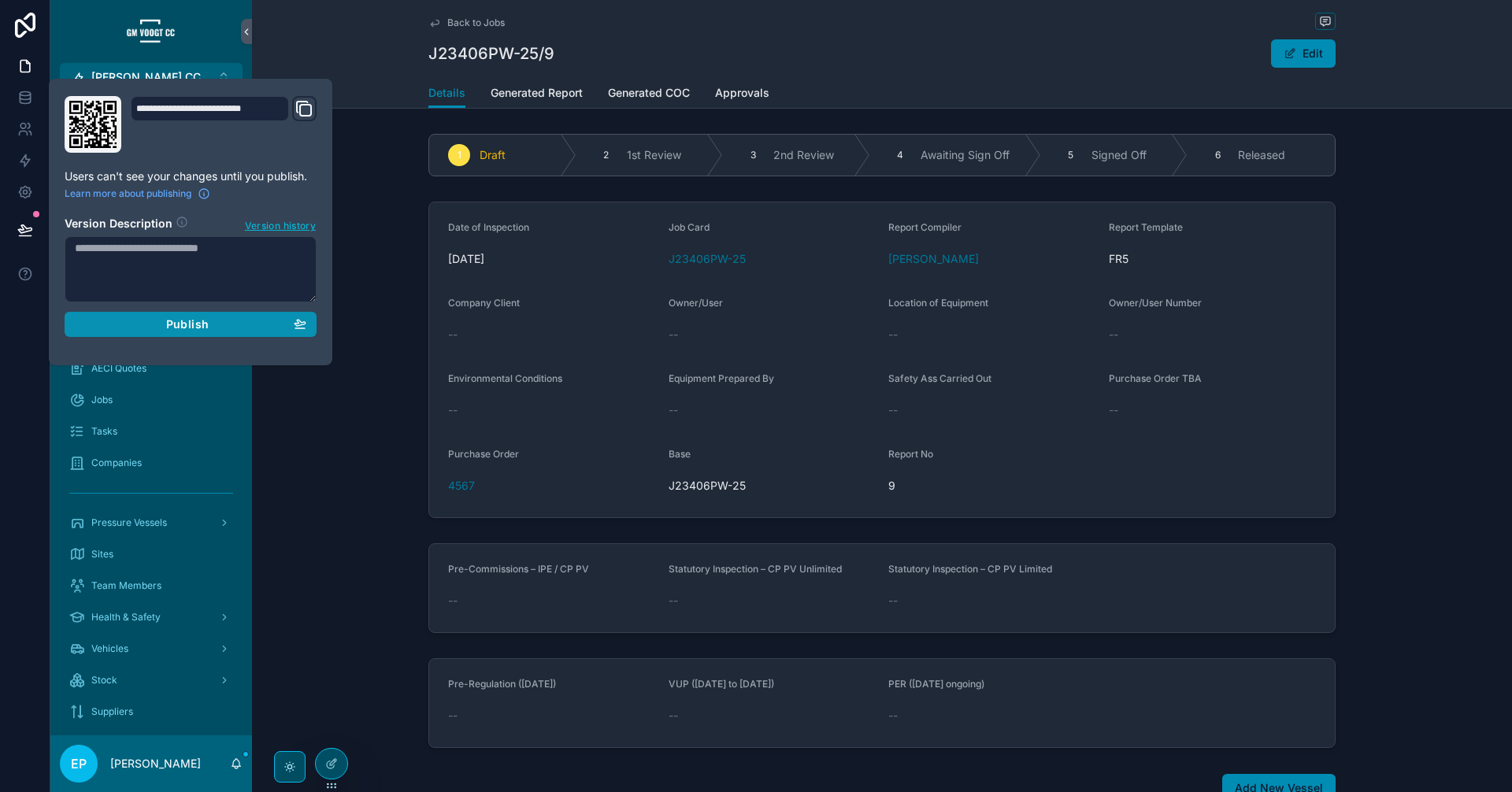
click at [118, 328] on div "Publish" at bounding box center [190, 325] width 231 height 14
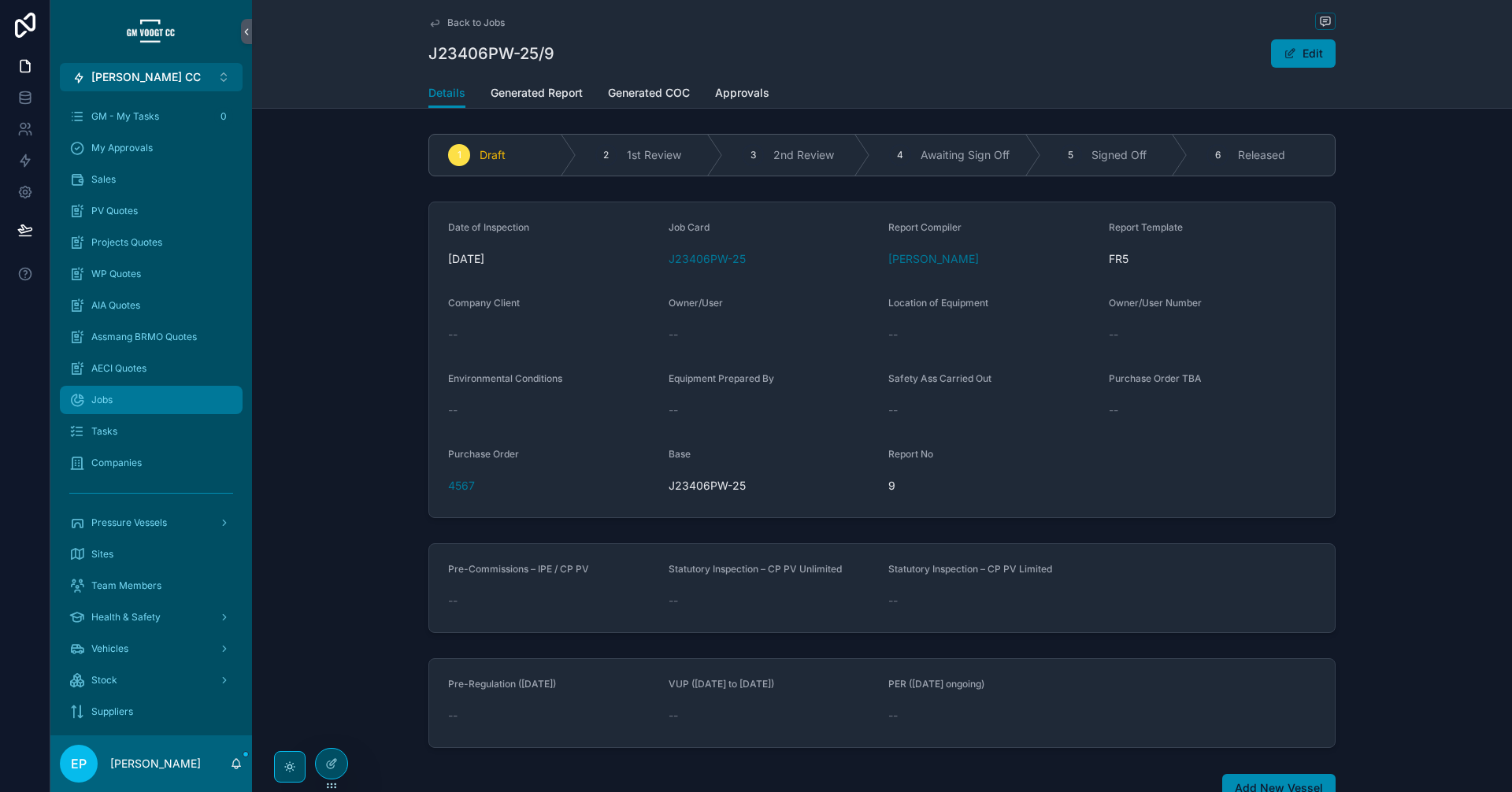
click at [125, 409] on div "Jobs" at bounding box center [151, 399] width 164 height 25
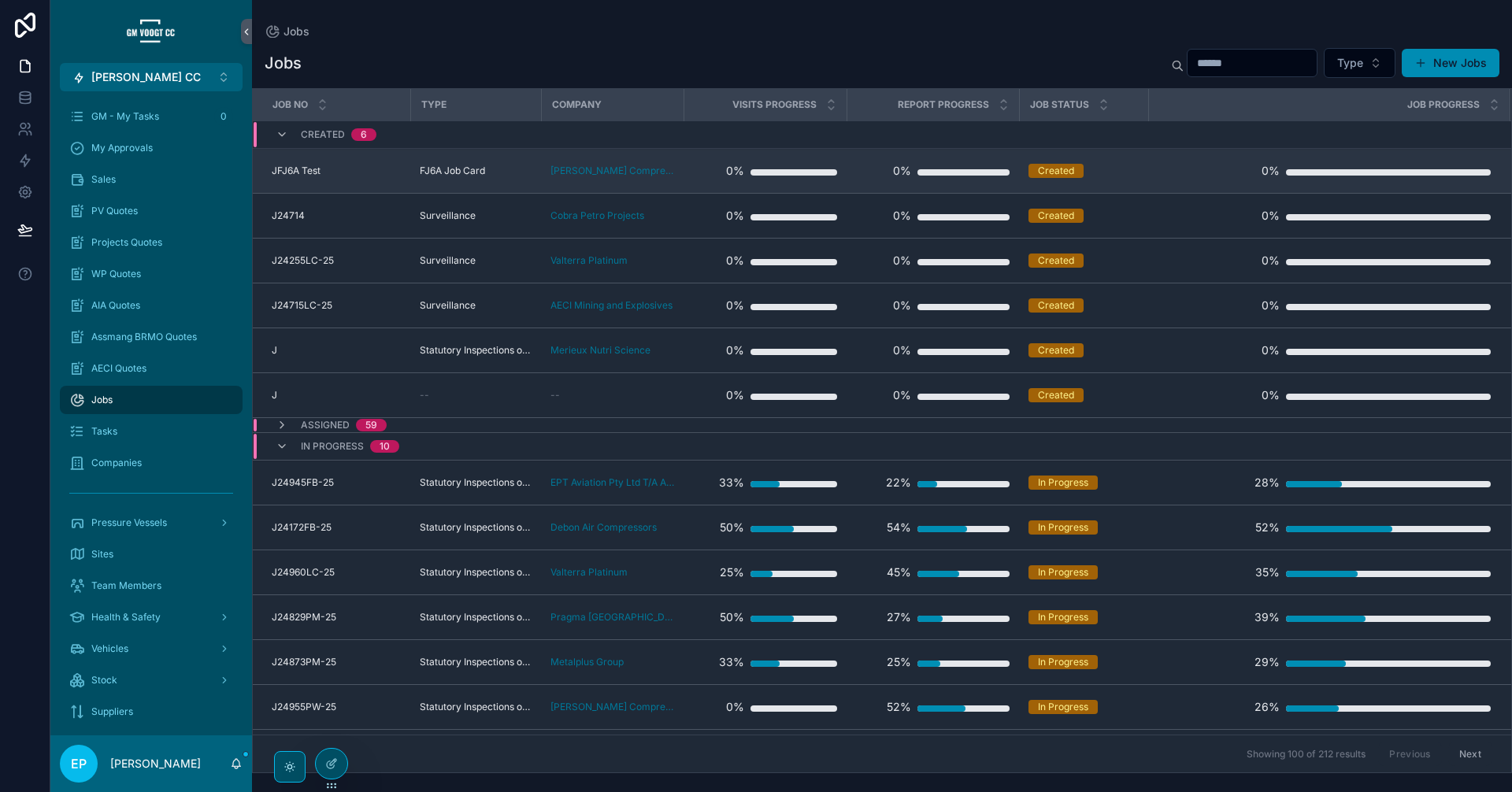
click at [434, 172] on span "FJ6A Job Card" at bounding box center [452, 171] width 65 height 13
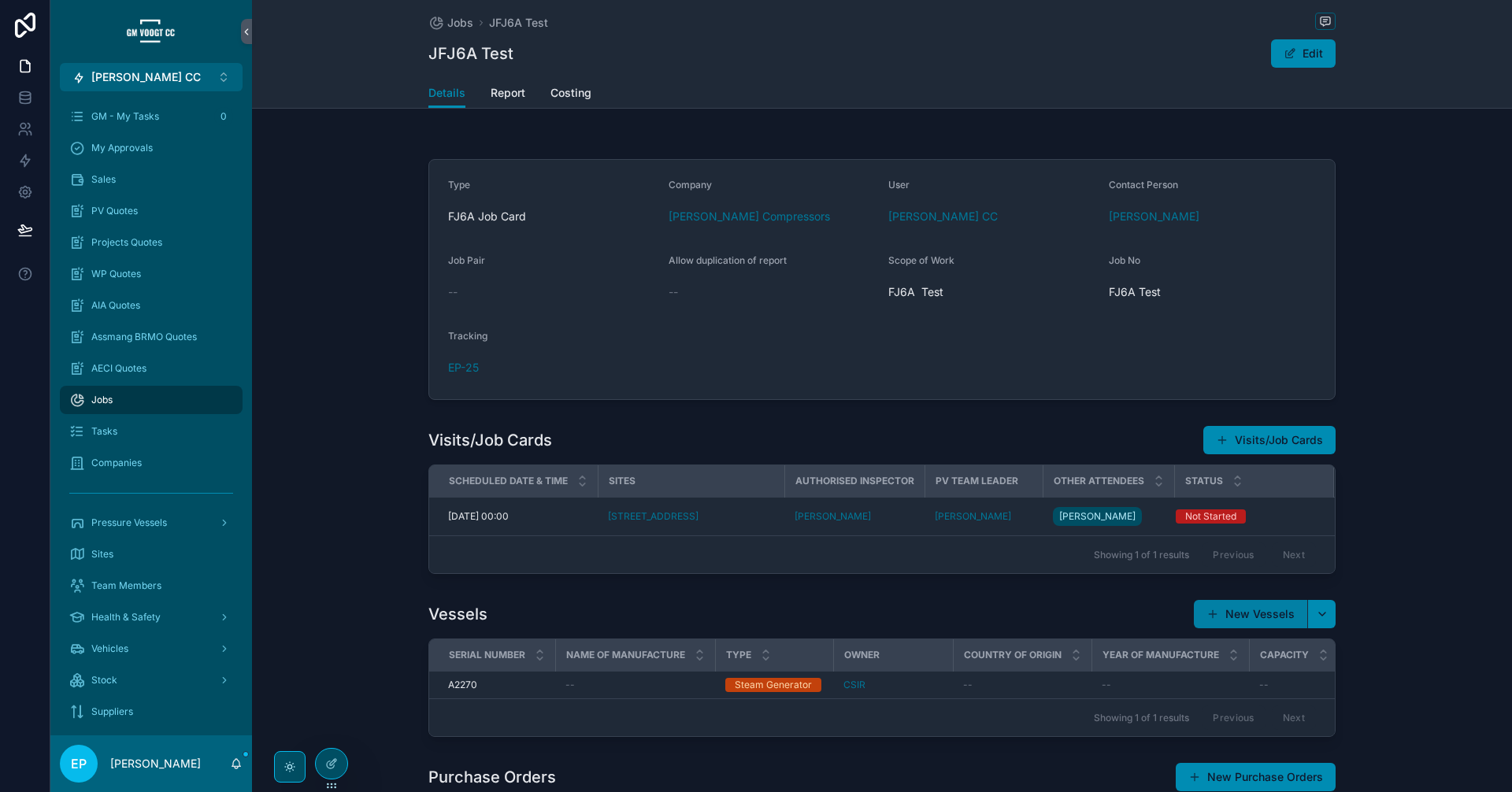
click at [1263, 625] on button "New Vessels" at bounding box center [1250, 614] width 113 height 28
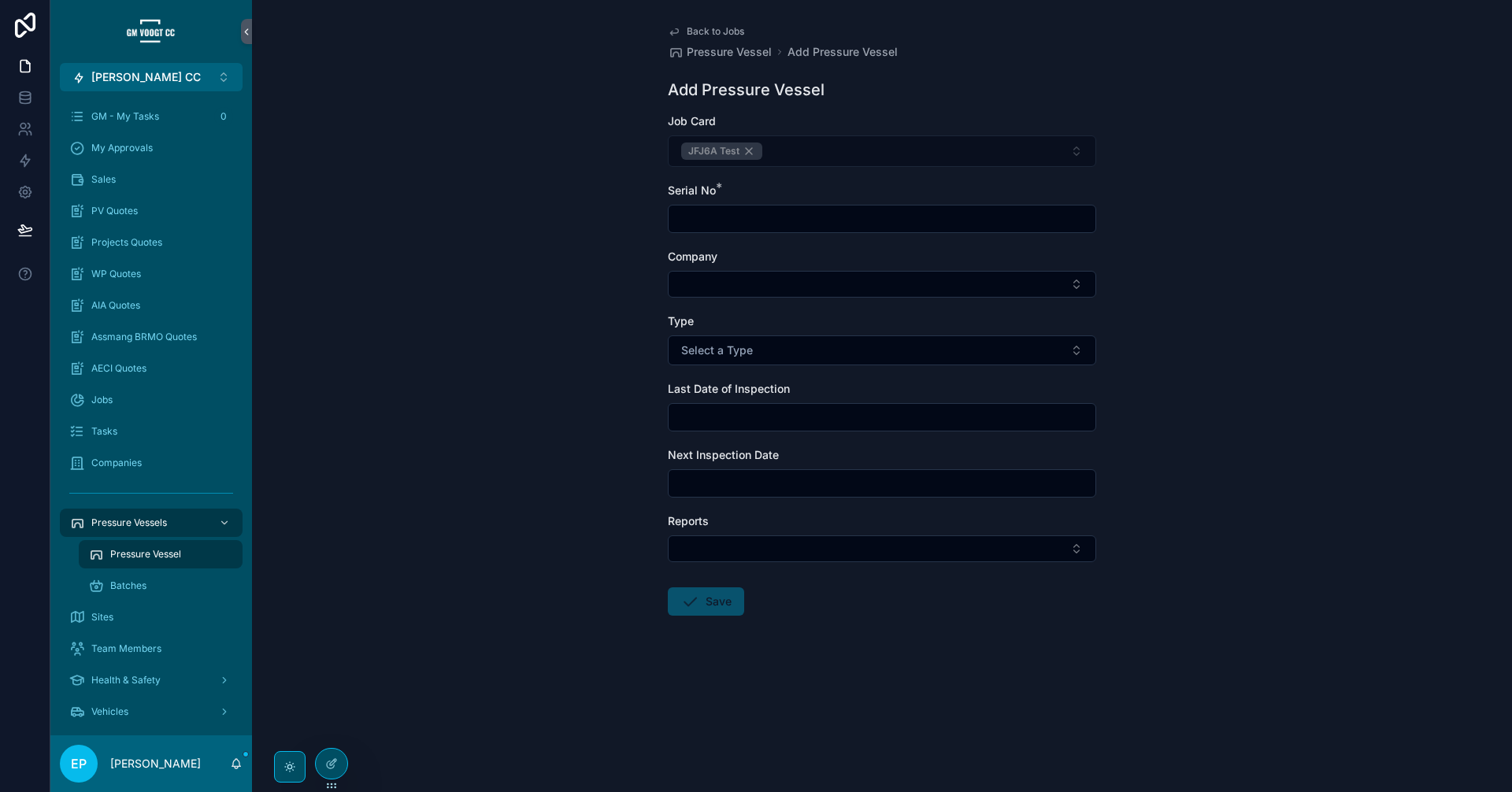
click at [713, 31] on span "Back to Jobs" at bounding box center [716, 31] width 58 height 13
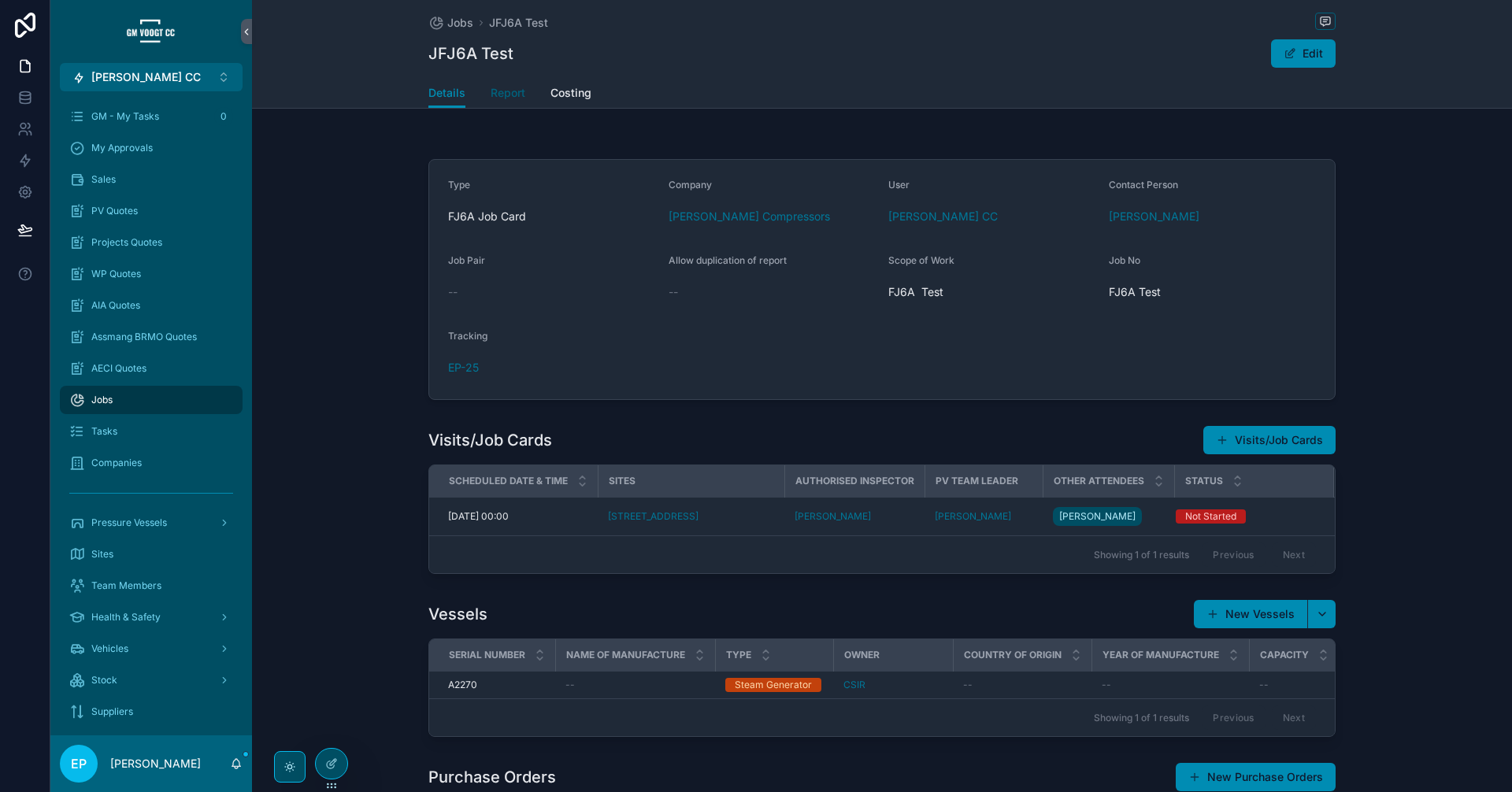
click at [507, 101] on link "Report" at bounding box center [508, 94] width 35 height 31
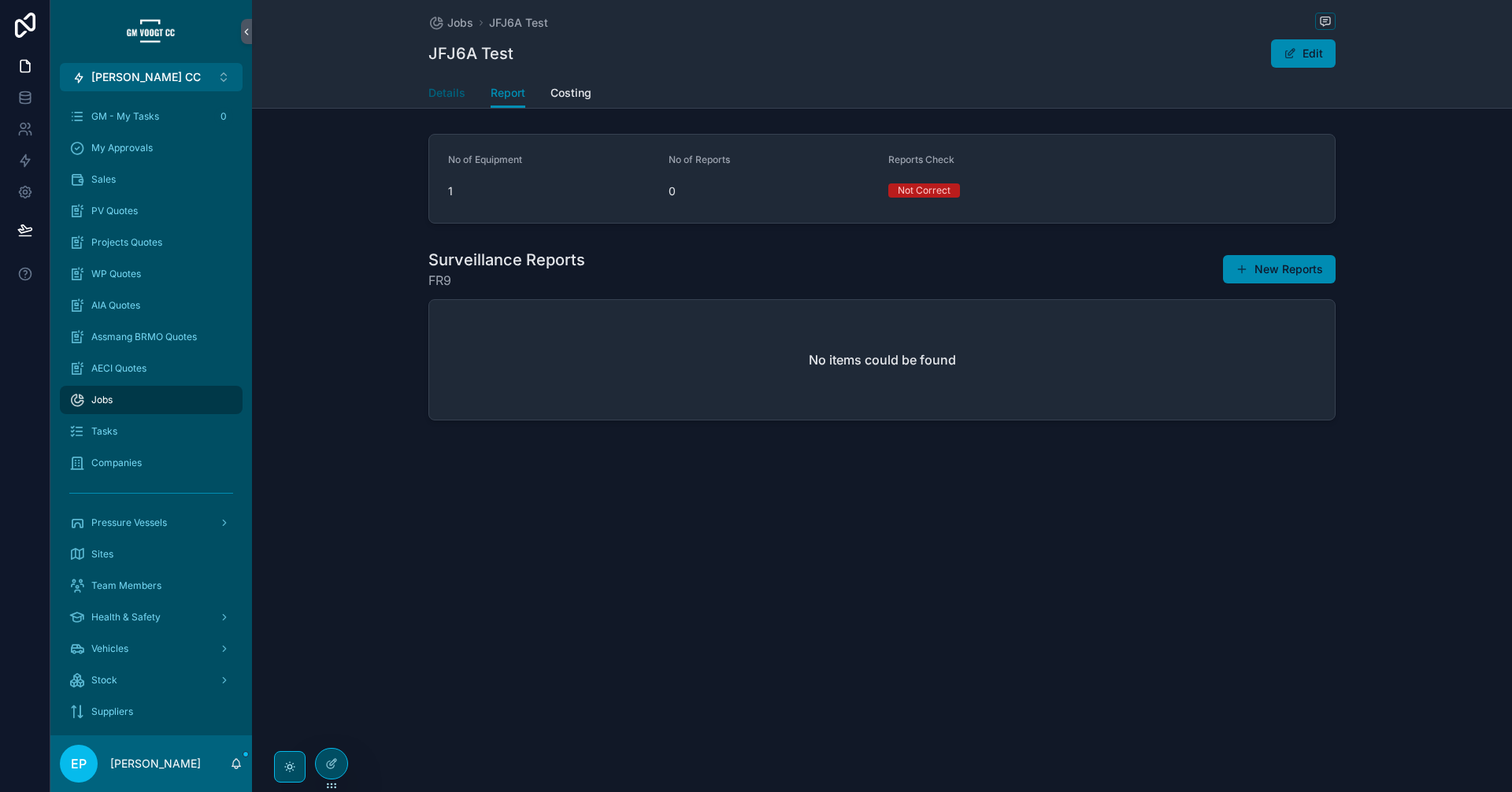
click at [464, 97] on span "Details" at bounding box center [447, 93] width 37 height 16
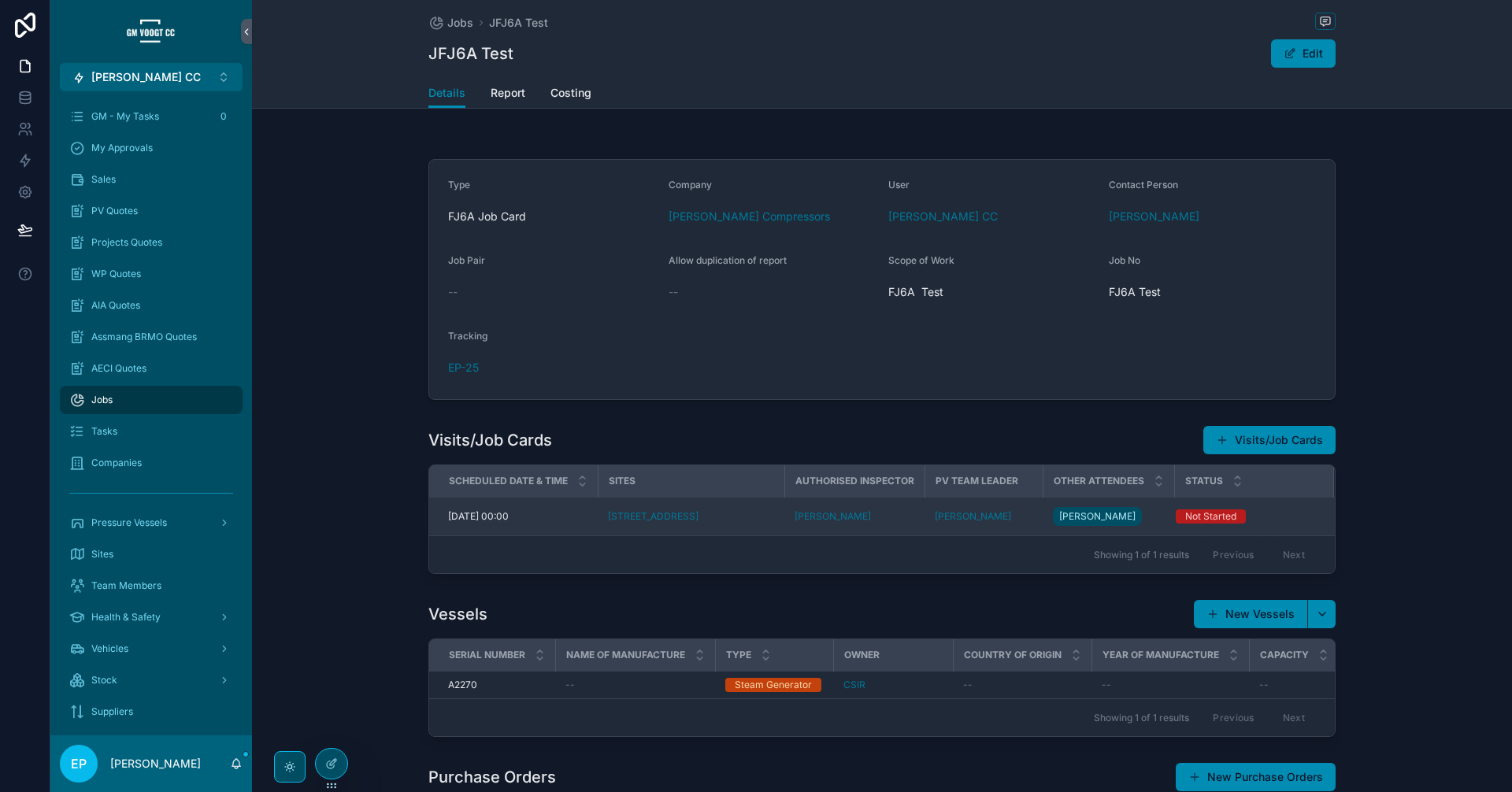
click at [1011, 513] on div "[PERSON_NAME]" at bounding box center [983, 516] width 99 height 13
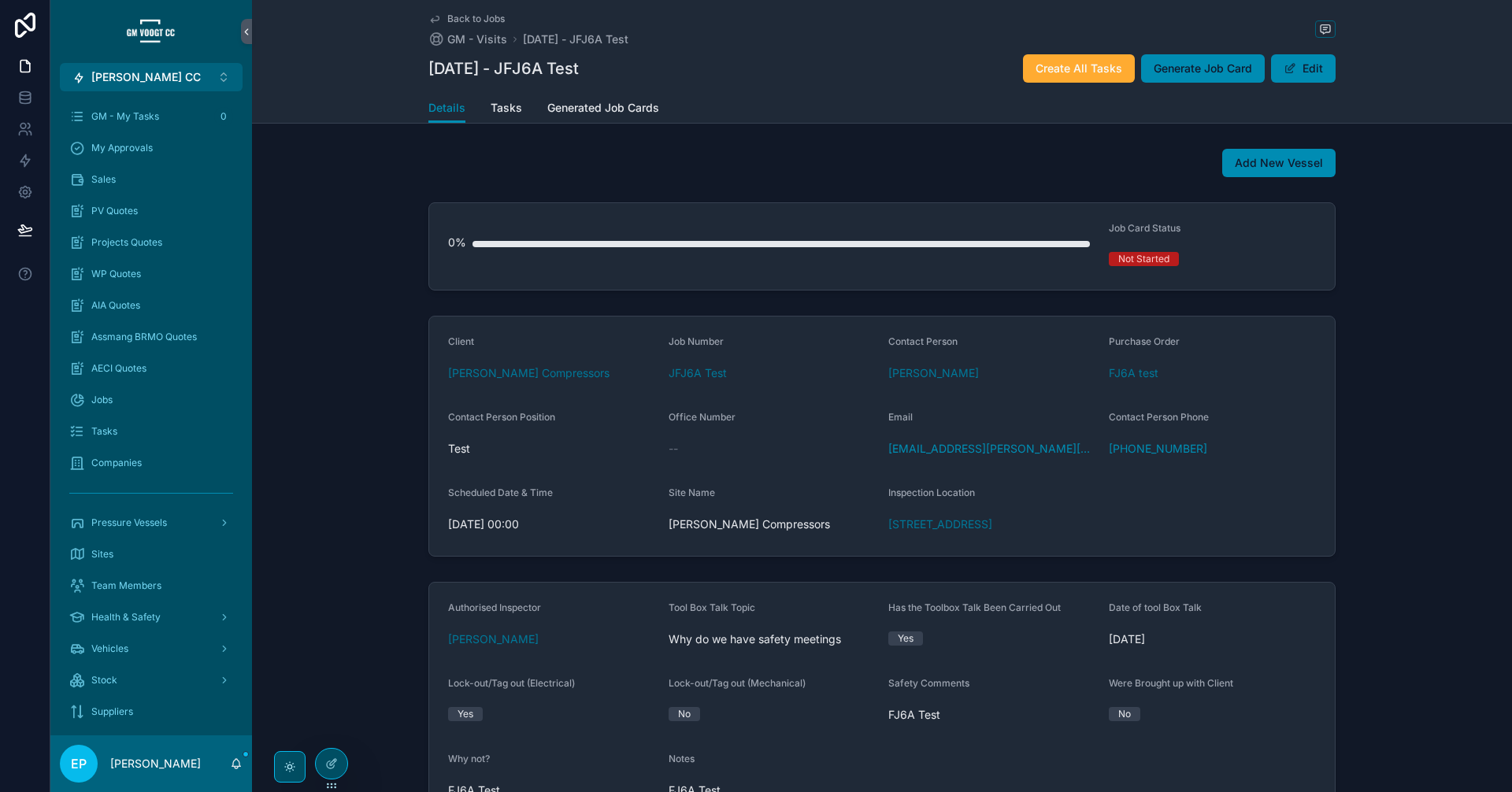
click at [473, 19] on span "Back to Jobs" at bounding box center [476, 19] width 58 height 13
